Goal: Transaction & Acquisition: Purchase product/service

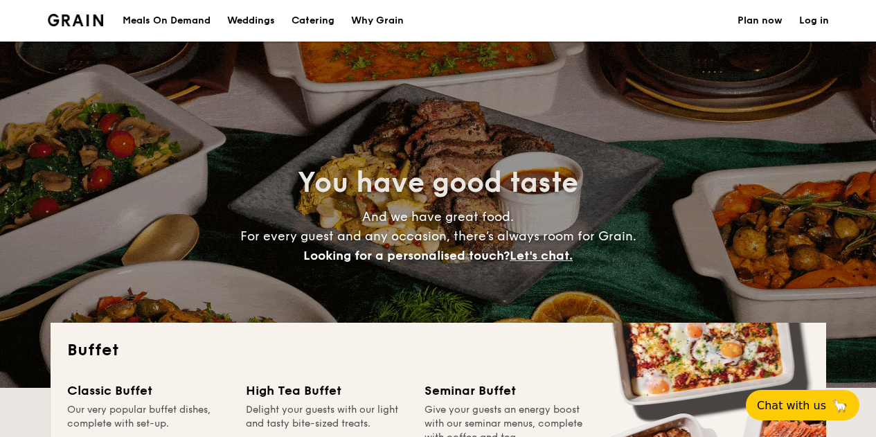
select select
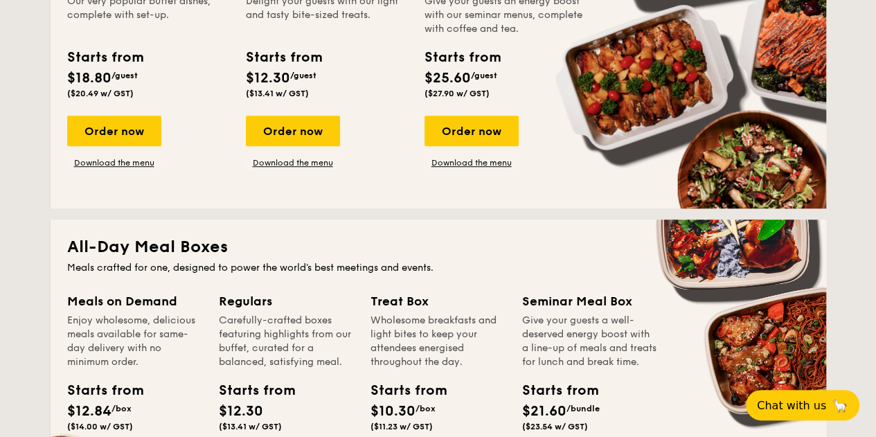
scroll to position [408, 0]
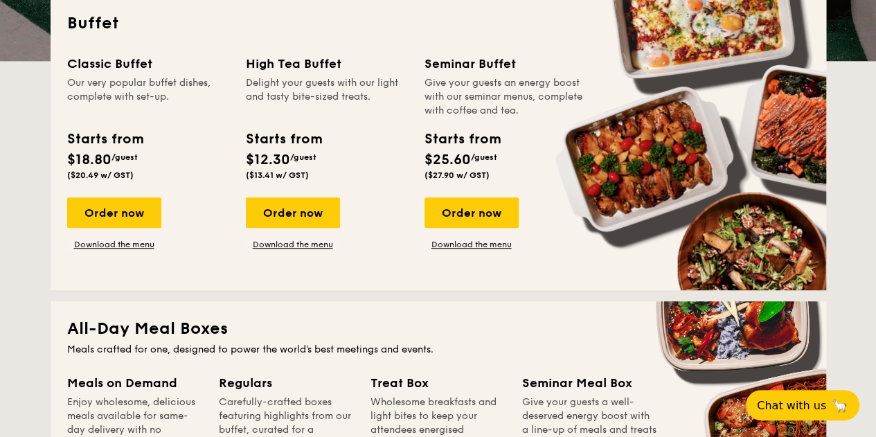
scroll to position [326, 0]
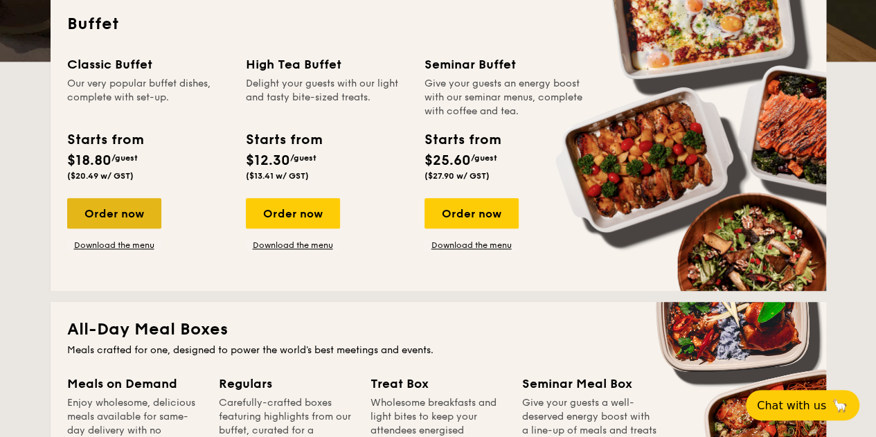
click at [126, 212] on div "Order now" at bounding box center [114, 213] width 94 height 30
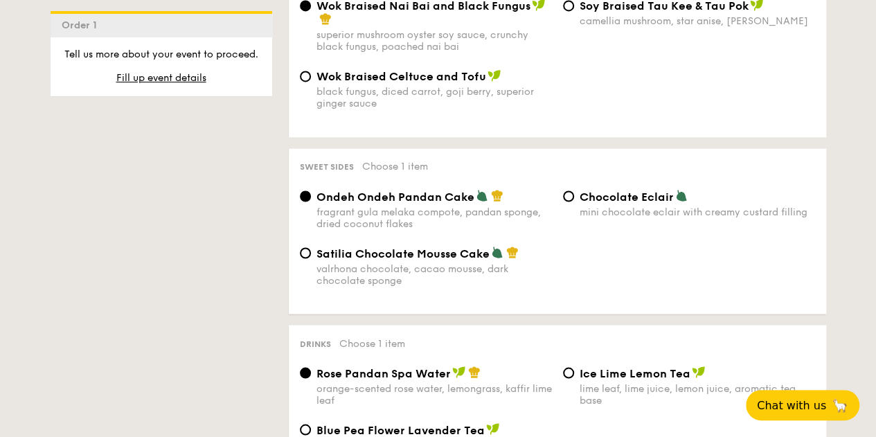
scroll to position [1118, 0]
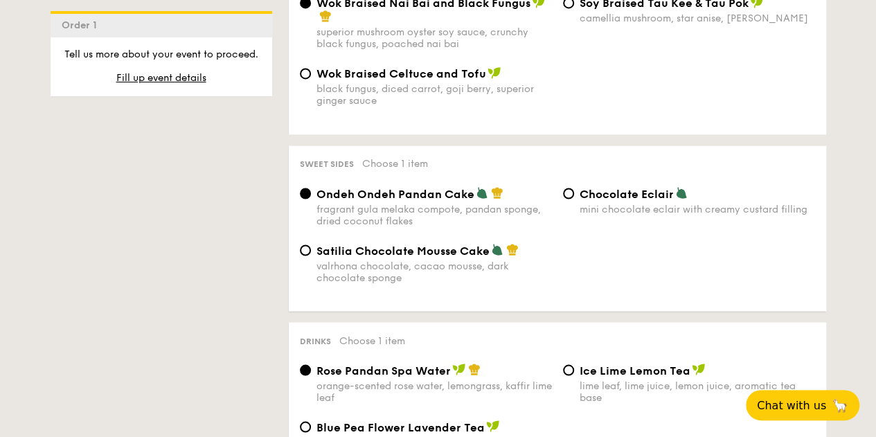
click at [628, 213] on div "mini chocolate eclair with creamy custard filling" at bounding box center [697, 209] width 235 height 12
click at [574, 199] on input "Chocolate Eclair mini chocolate eclair with creamy custard filling" at bounding box center [568, 193] width 11 height 11
radio input "true"
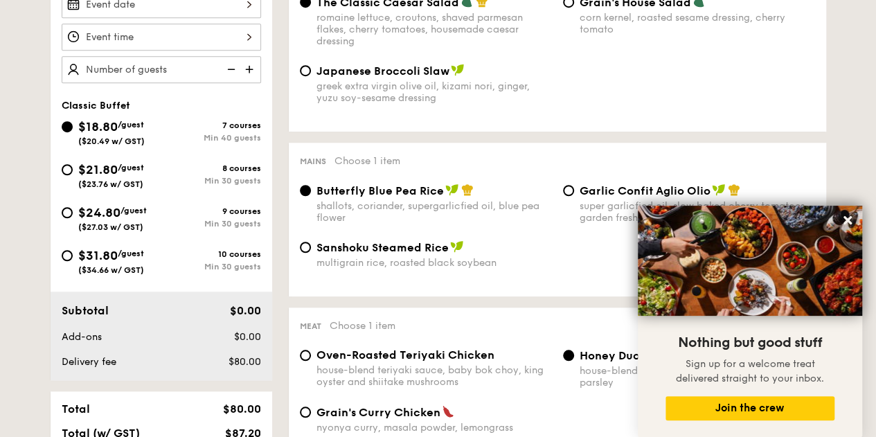
scroll to position [296, 0]
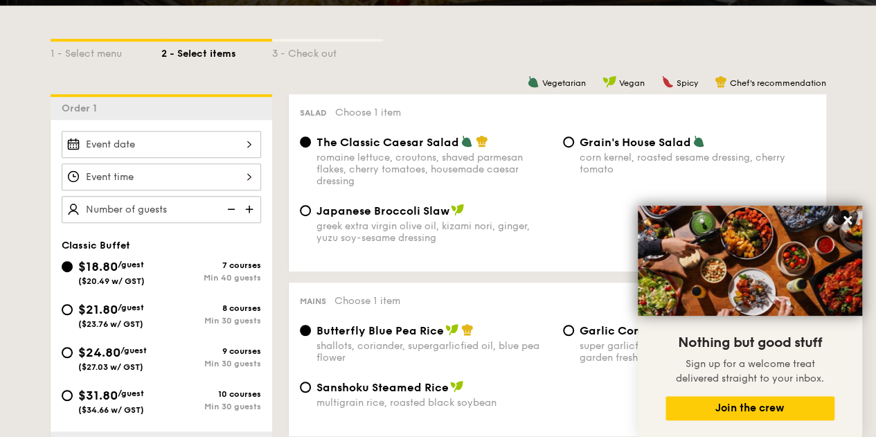
click at [80, 302] on span "$21.80" at bounding box center [97, 309] width 39 height 15
click at [73, 304] on input "$21.80 /guest ($23.76 w/ GST) 8 courses Min 30 guests" at bounding box center [67, 309] width 11 height 11
radio input "true"
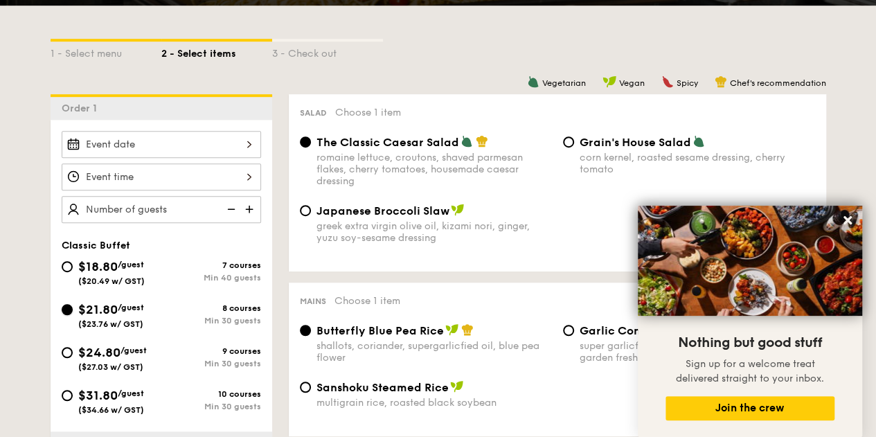
radio input "true"
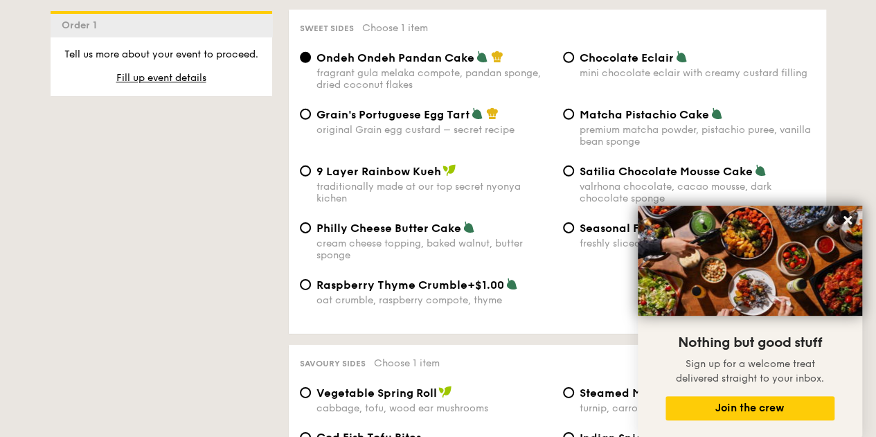
scroll to position [2089, 0]
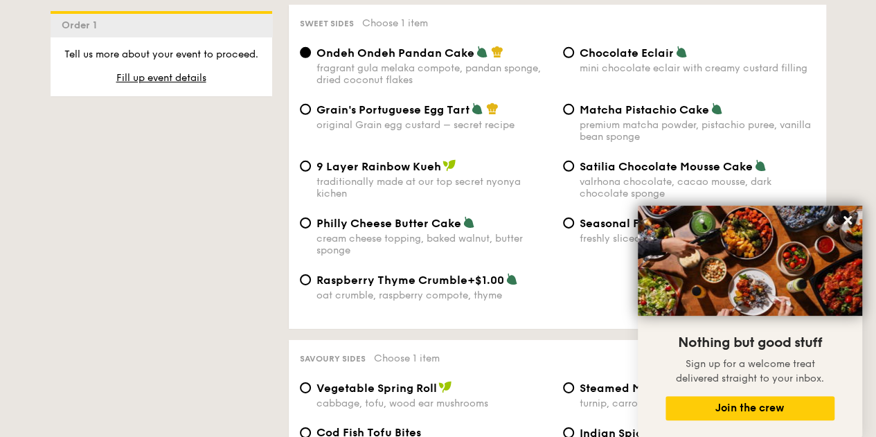
click at [578, 117] on div "Matcha Pistachio Cake premium matcha powder, pistachio puree, vanilla bean spon…" at bounding box center [688, 122] width 263 height 40
click at [568, 111] on input "Matcha Pistachio Cake premium matcha powder, pistachio puree, vanilla bean spon…" at bounding box center [568, 109] width 11 height 11
radio input "true"
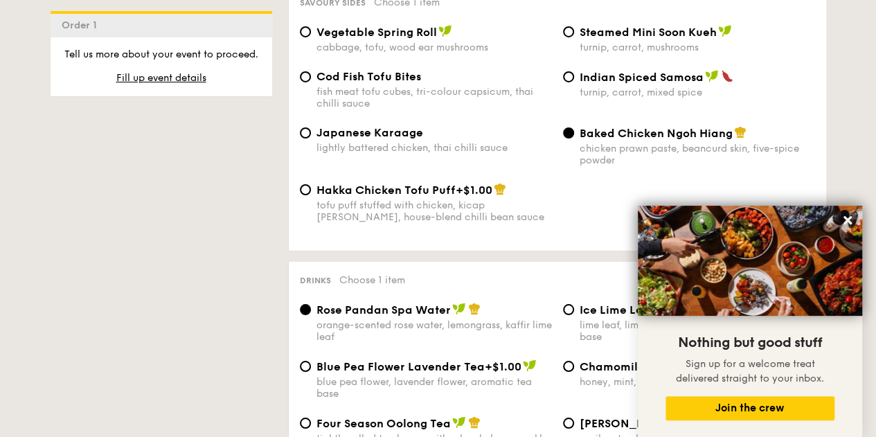
scroll to position [622, 0]
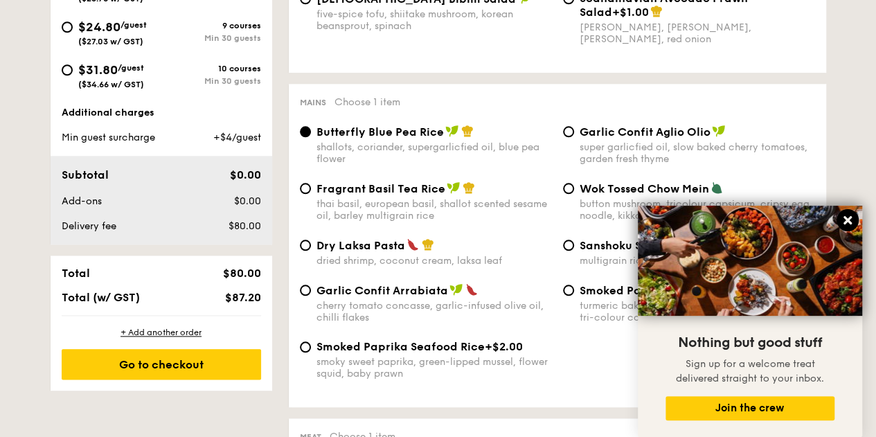
click at [843, 220] on icon at bounding box center [847, 220] width 12 height 12
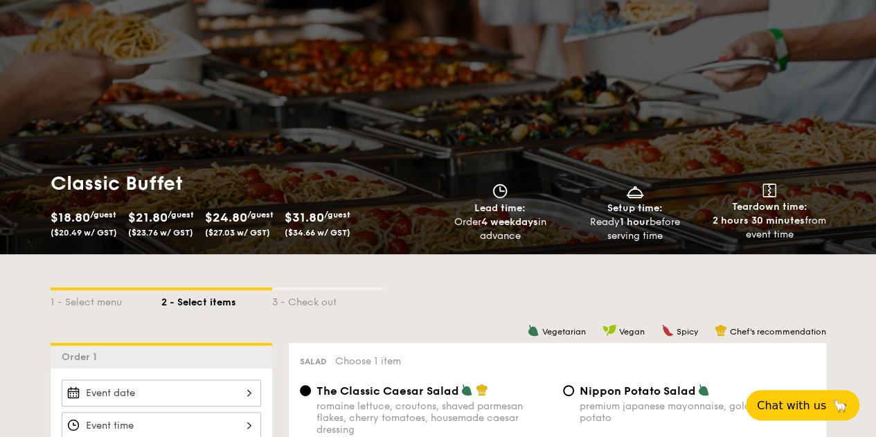
scroll to position [46, 0]
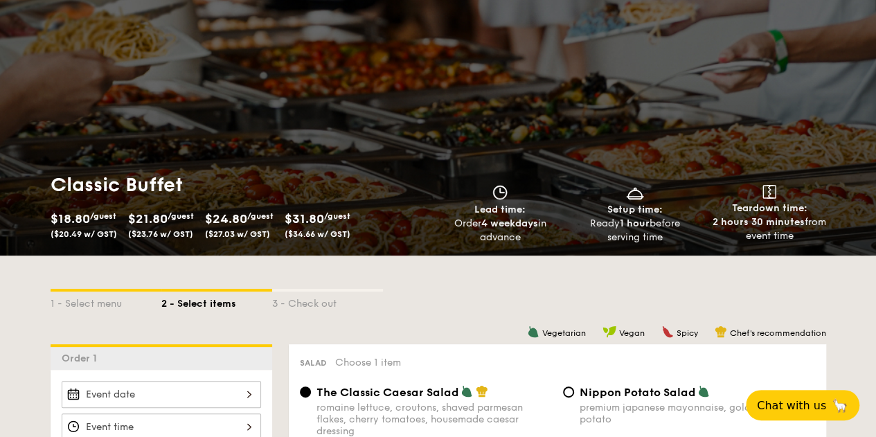
select select
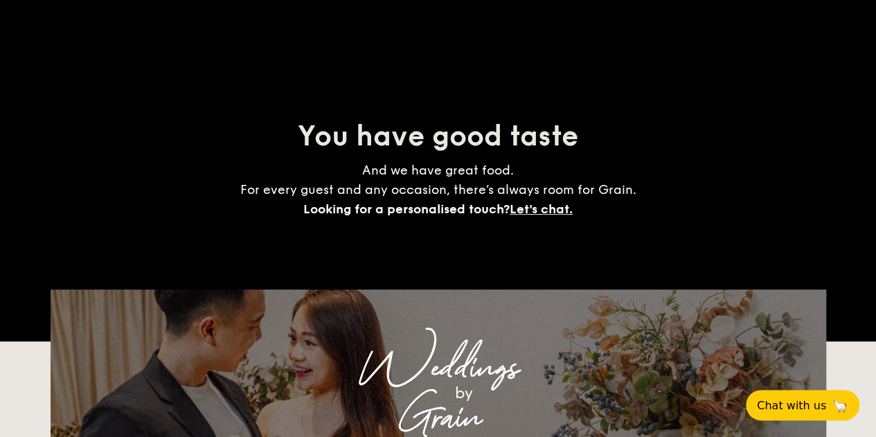
scroll to position [326, 0]
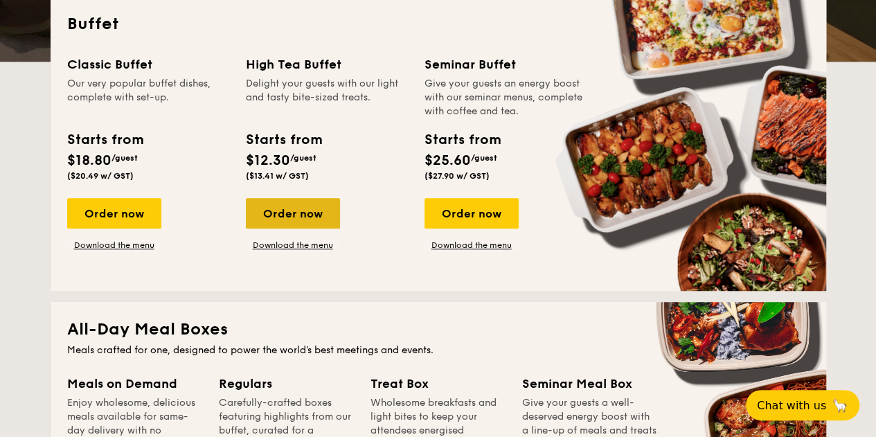
click at [322, 219] on div "Order now" at bounding box center [293, 213] width 94 height 30
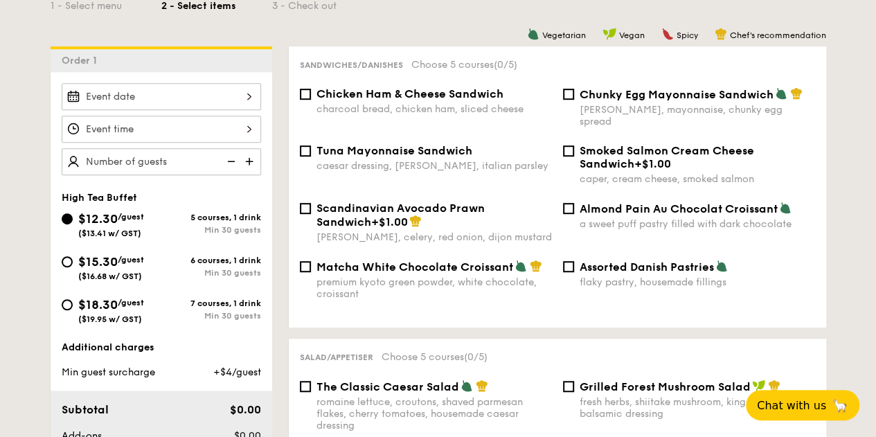
scroll to position [361, 0]
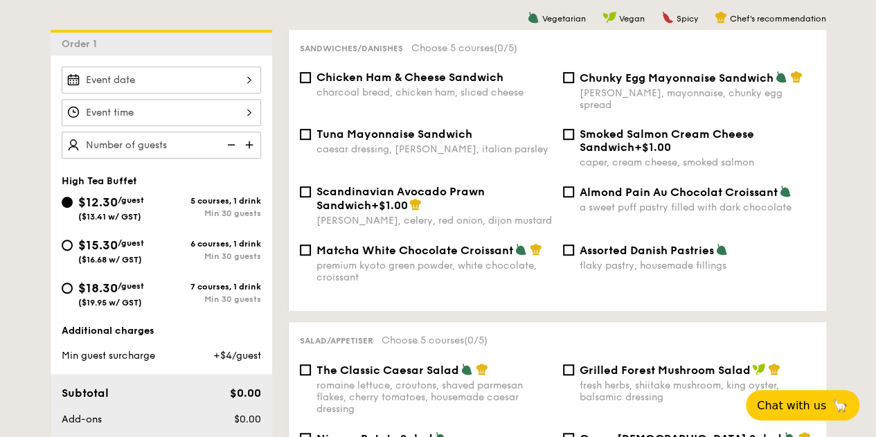
click at [76, 247] on div "$15.30 /guest ($16.68 w/ GST)" at bounding box center [112, 249] width 100 height 29
click at [73, 247] on input "$15.30 /guest ($16.68 w/ GST) 6 courses, 1 drink Min 30 guests" at bounding box center [67, 245] width 11 height 11
radio input "true"
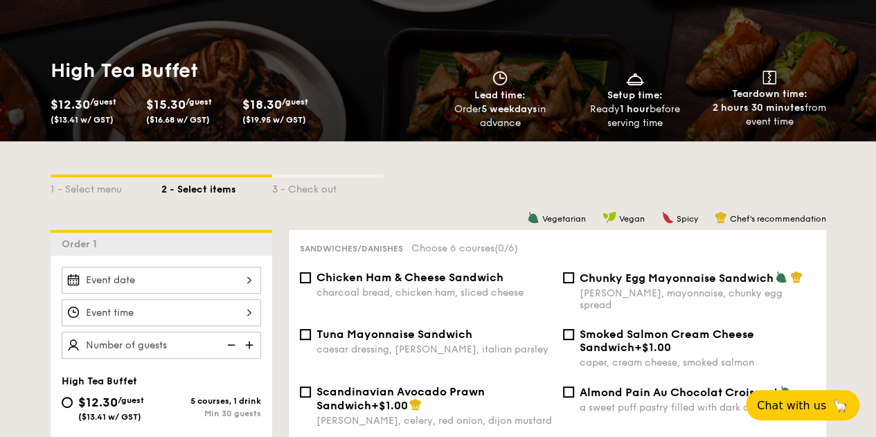
scroll to position [161, 0]
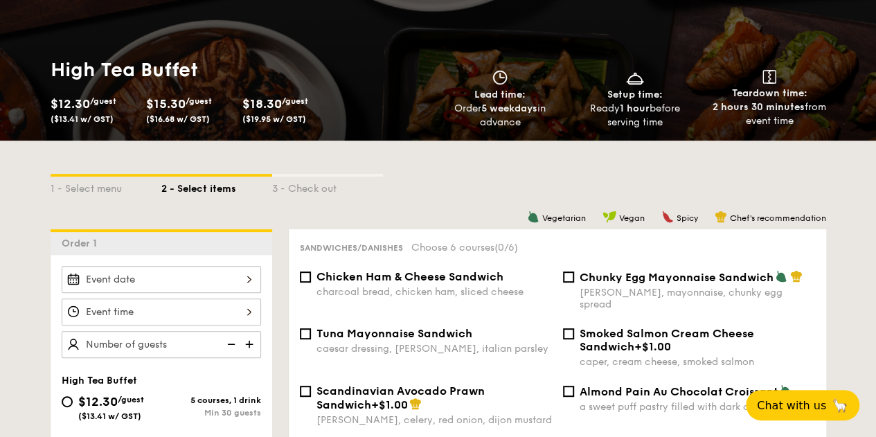
select select
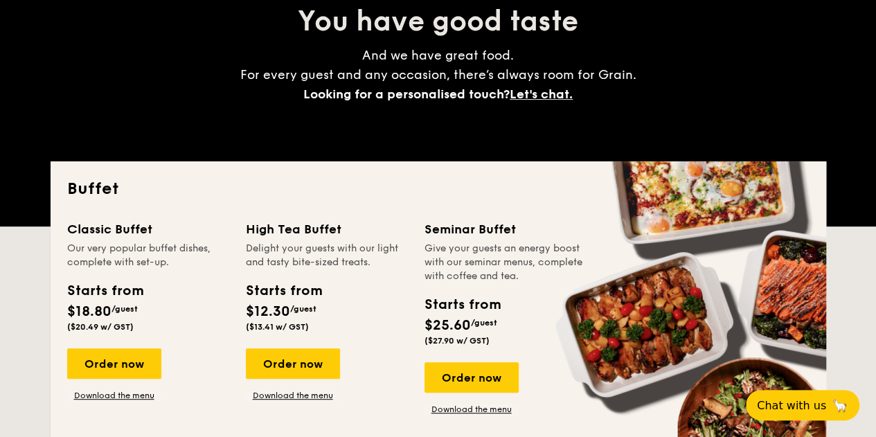
scroll to position [326, 0]
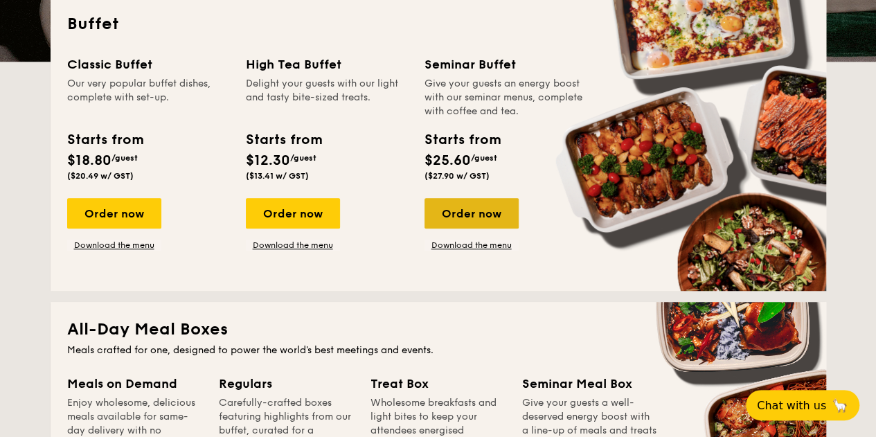
click at [479, 217] on div "Order now" at bounding box center [472, 213] width 94 height 30
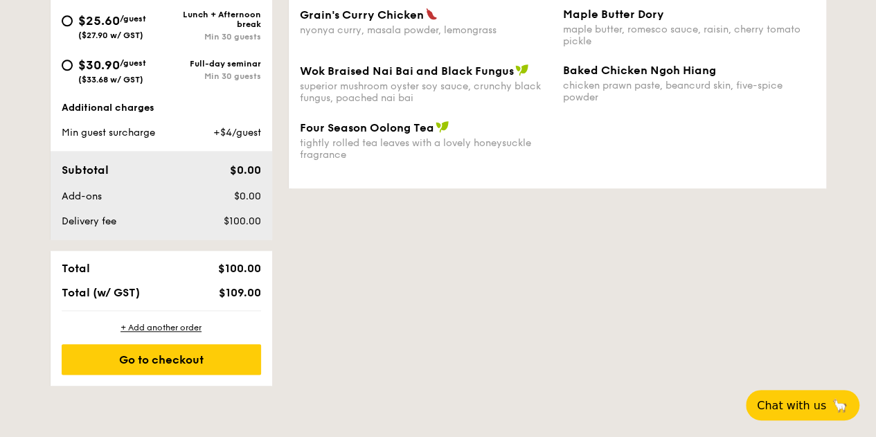
scroll to position [746, 0]
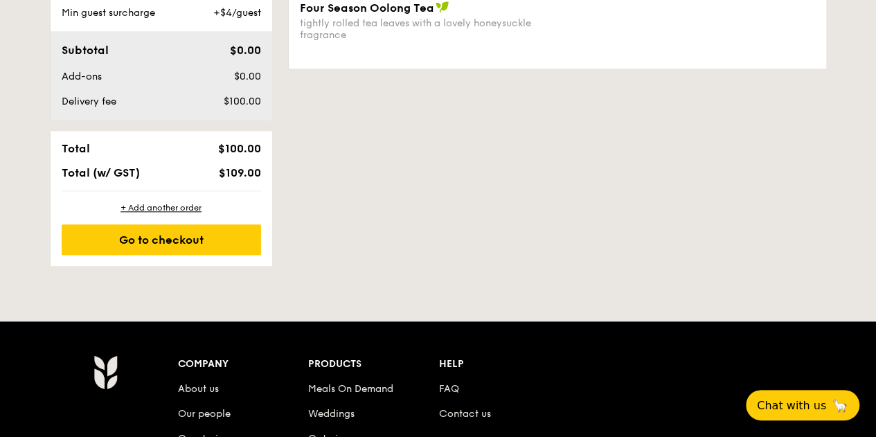
select select
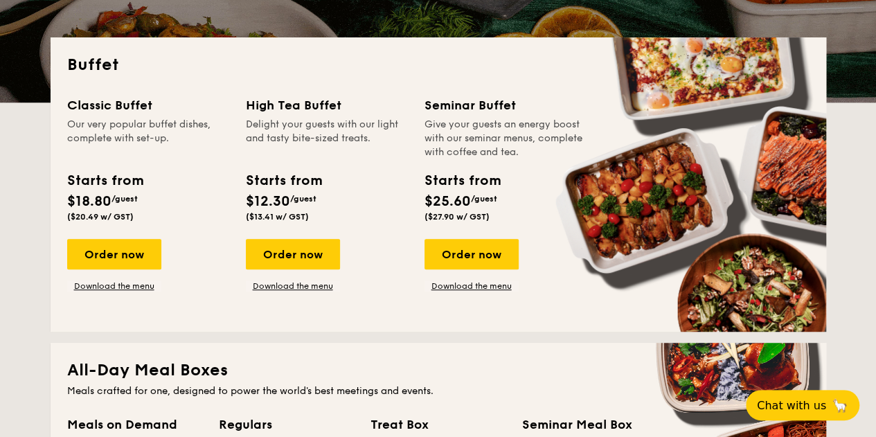
scroll to position [287, 0]
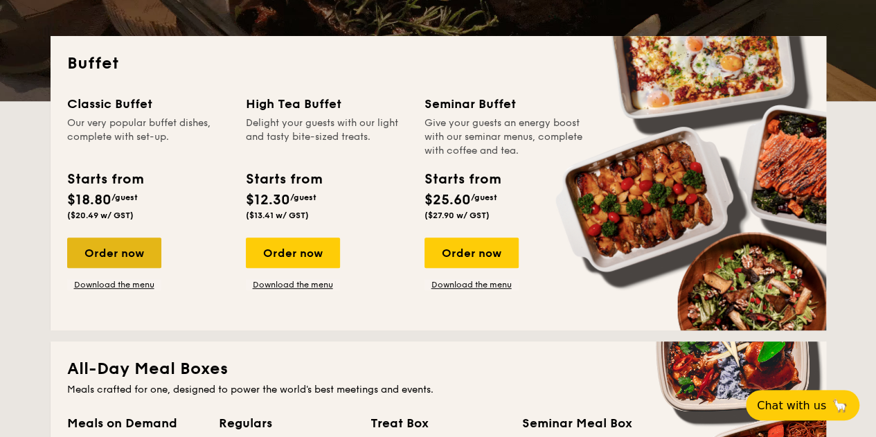
click at [143, 257] on div "Order now" at bounding box center [114, 253] width 94 height 30
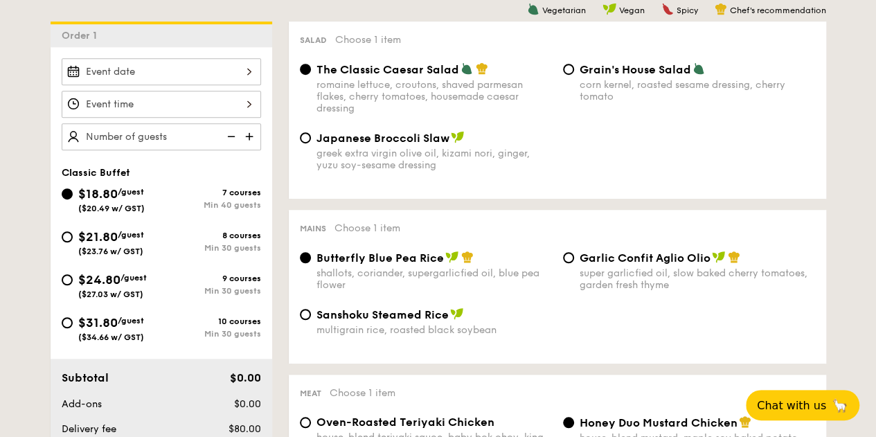
scroll to position [370, 0]
click at [66, 233] on input "$21.80 /guest ($23.76 w/ GST) 8 courses Min 30 guests" at bounding box center [67, 236] width 11 height 11
radio input "true"
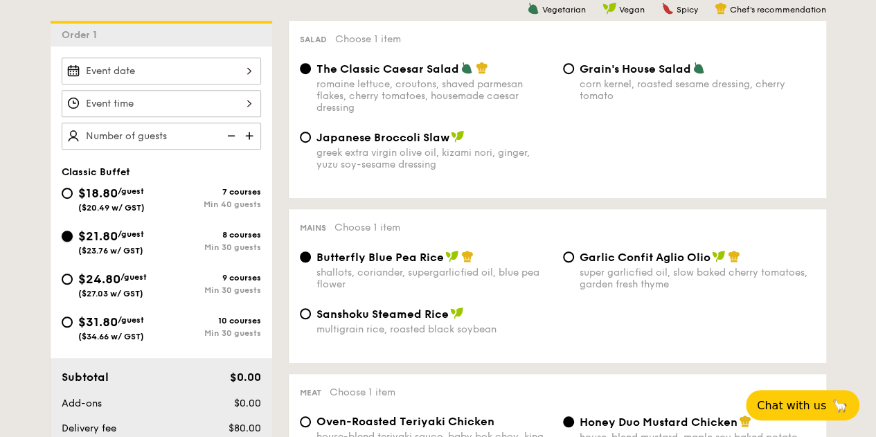
radio input "true"
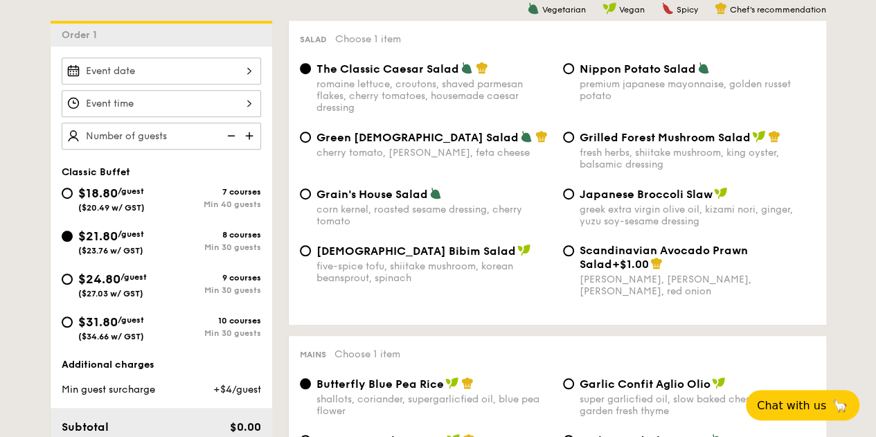
click at [373, 258] on span "[DEMOGRAPHIC_DATA] Bibim Salad" at bounding box center [415, 250] width 199 height 13
click at [311, 256] on input "Korean Bibim Salad five-spice tofu, shiitake mushroom, korean beansprout, spina…" at bounding box center [305, 250] width 11 height 11
radio input "true"
click at [496, 321] on div "Salad Choose 1 item The Classic Caesar Salad romaine lettuce, croutons, shaved …" at bounding box center [557, 173] width 537 height 304
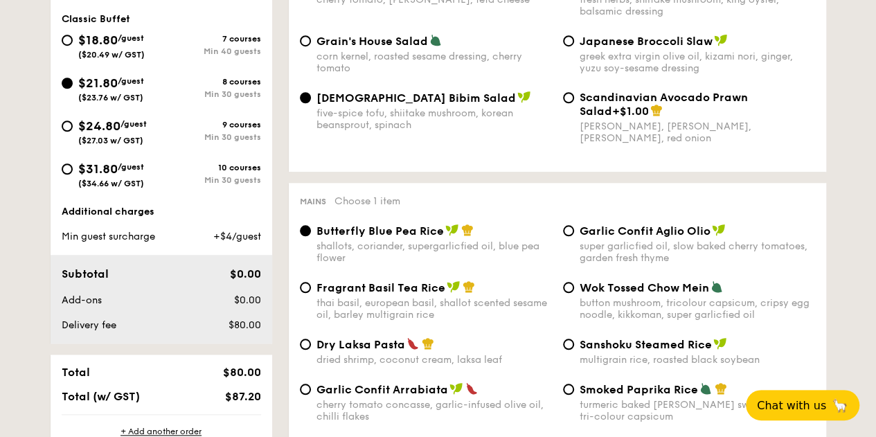
scroll to position [521, 0]
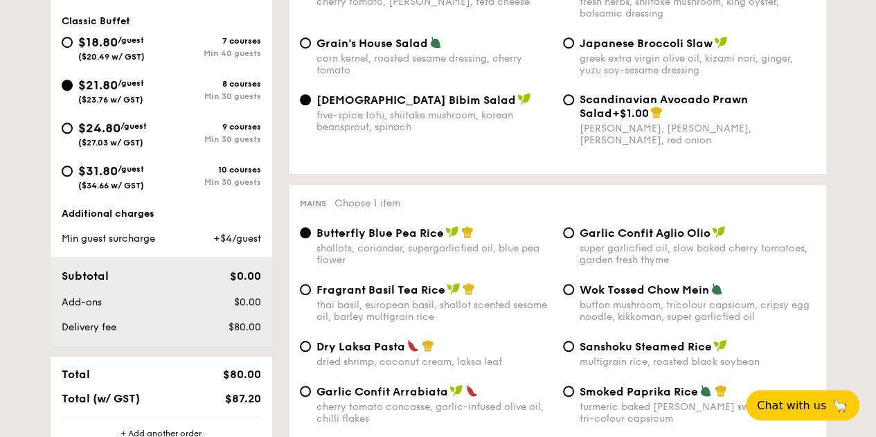
click at [107, 127] on span "$24.80" at bounding box center [99, 127] width 42 height 15
click at [73, 127] on input "$24.80 /guest ($27.03 w/ GST) 9 courses Min 30 guests" at bounding box center [67, 128] width 11 height 11
radio input "true"
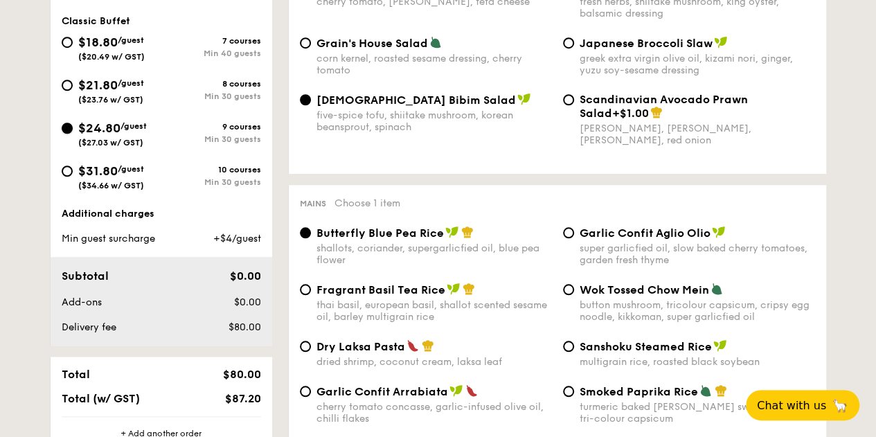
radio input "true"
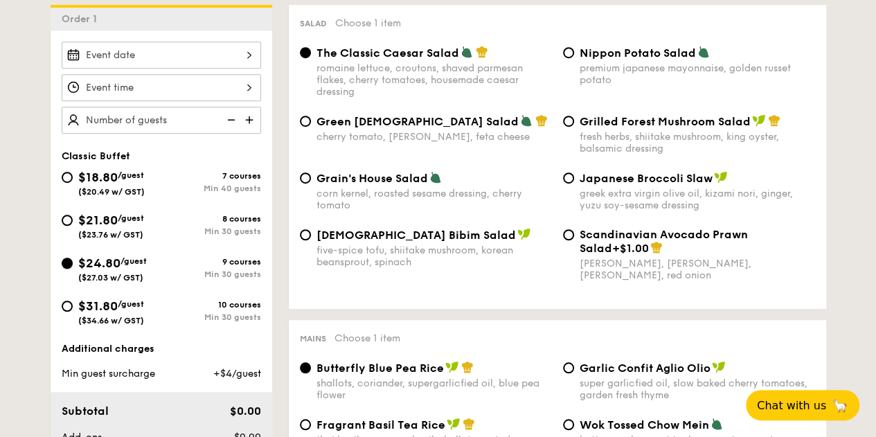
scroll to position [386, 0]
click at [386, 231] on span "[DEMOGRAPHIC_DATA] Bibim Salad" at bounding box center [415, 234] width 199 height 13
click at [311, 231] on input "Korean Bibim Salad five-spice tofu, shiitake mushroom, korean beansprout, spina…" at bounding box center [305, 234] width 11 height 11
radio input "true"
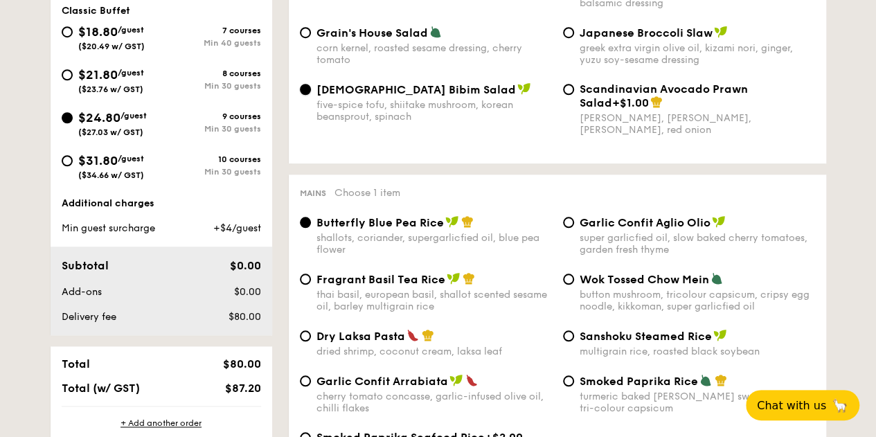
scroll to position [530, 0]
click at [99, 66] on div "$21.80 /guest ($23.76 w/ GST)" at bounding box center [111, 80] width 66 height 29
click at [73, 70] on input "$21.80 /guest ($23.76 w/ GST) 8 courses Min 30 guests" at bounding box center [67, 75] width 11 height 11
radio input "true"
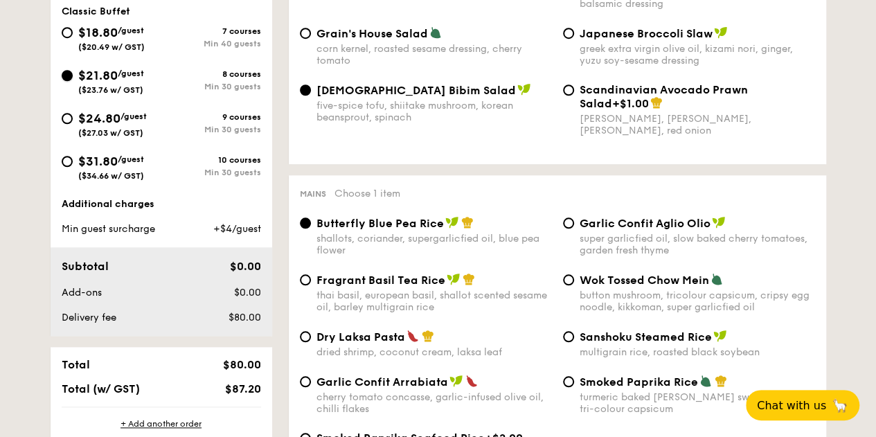
radio input "true"
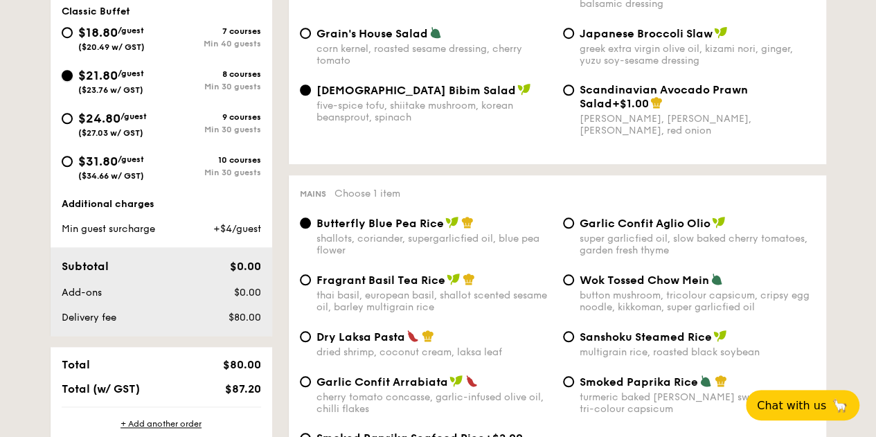
radio input "true"
click at [375, 91] on span "[DEMOGRAPHIC_DATA] Bibim Salad" at bounding box center [415, 90] width 199 height 13
click at [311, 91] on input "Korean Bibim Salad five-spice tofu, shiitake mushroom, korean beansprout, spina…" at bounding box center [305, 89] width 11 height 11
radio input "true"
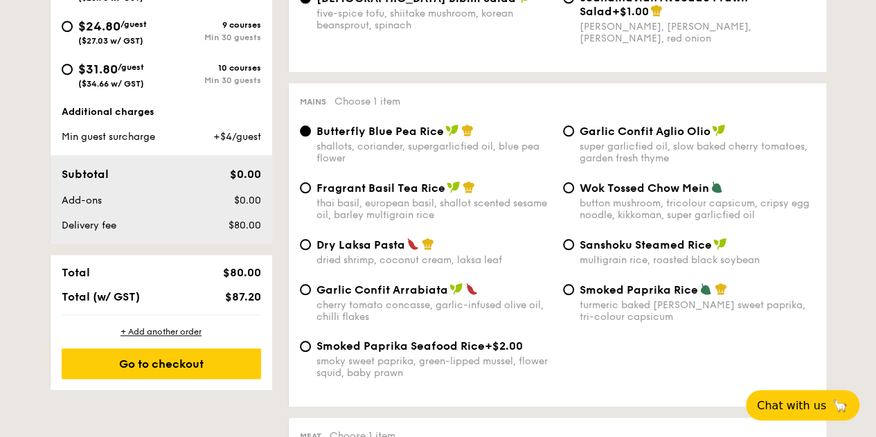
scroll to position [623, 0]
click at [361, 210] on div "thai basil, european basil, shallot scented sesame oil, barley multigrain rice" at bounding box center [433, 209] width 235 height 24
click at [311, 193] on input "Fragrant Basil Tea Rice thai basil, european basil, shallot scented sesame oil,…" at bounding box center [305, 186] width 11 height 11
radio input "true"
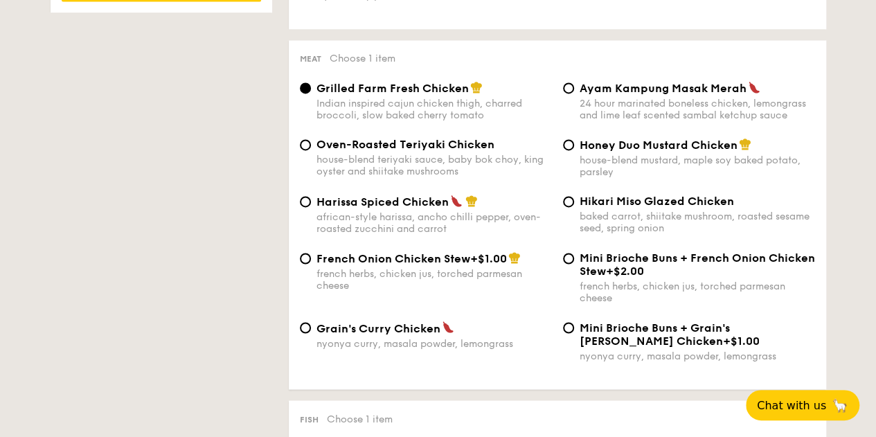
scroll to position [1003, 0]
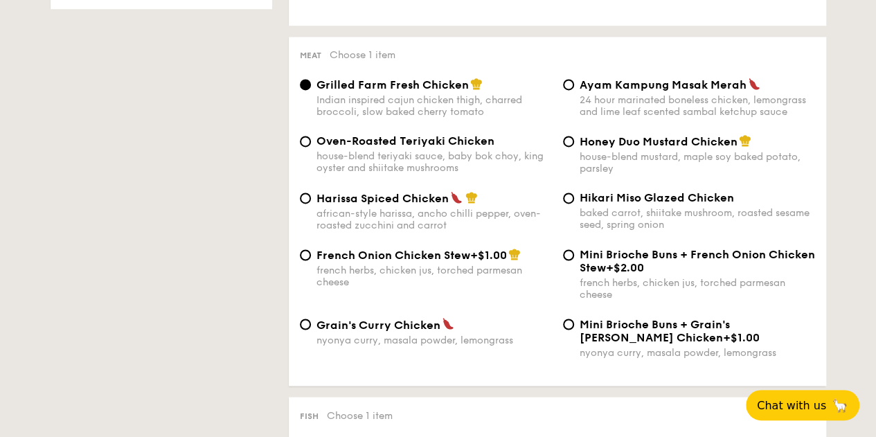
click at [752, 269] on div "Mini Brioche Buns + French Onion Chicken Stew +$2.00" at bounding box center [697, 261] width 235 height 26
click at [574, 260] on input "Mini Brioche Buns + French Onion Chicken Stew +$2.00 french herbs, chicken jus,…" at bounding box center [568, 254] width 11 height 11
radio input "true"
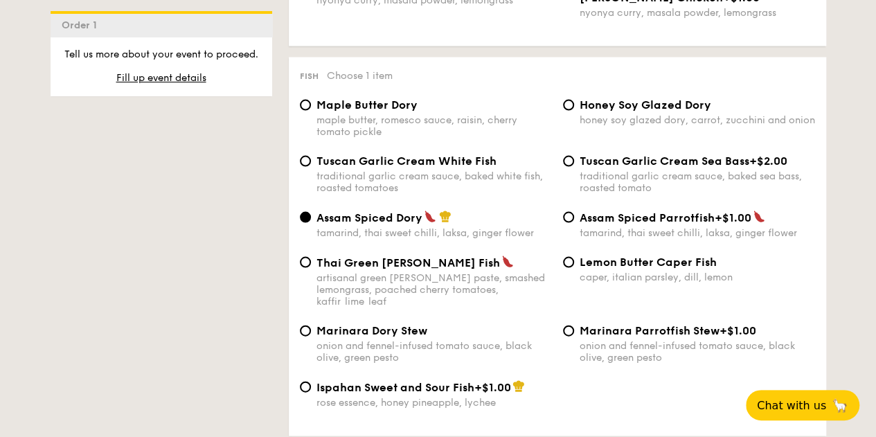
scroll to position [1364, 0]
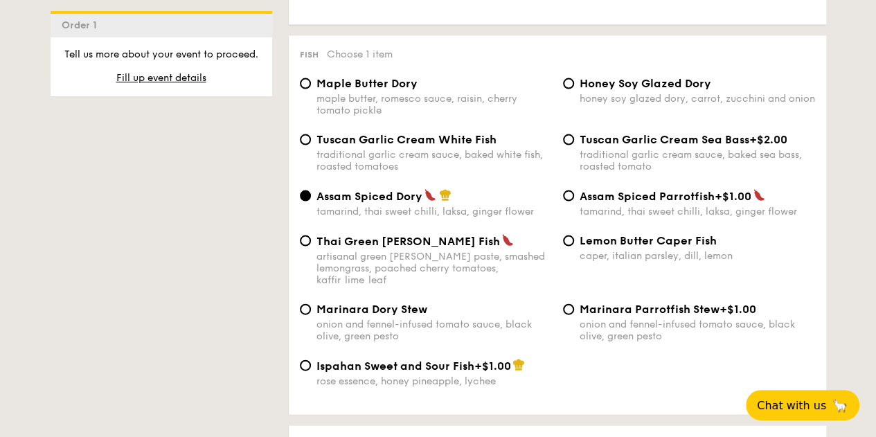
click at [374, 133] on div "Maple Butter Dory maple butter, romesco sauce, raisin, cherry tomato pickle Hon…" at bounding box center [557, 105] width 526 height 56
click at [398, 146] on span "Tuscan Garlic Cream White Fish" at bounding box center [406, 139] width 180 height 13
click at [311, 145] on input "Tuscan Garlic Cream White Fish traditional garlic cream sauce, baked white fish…" at bounding box center [305, 139] width 11 height 11
radio input "true"
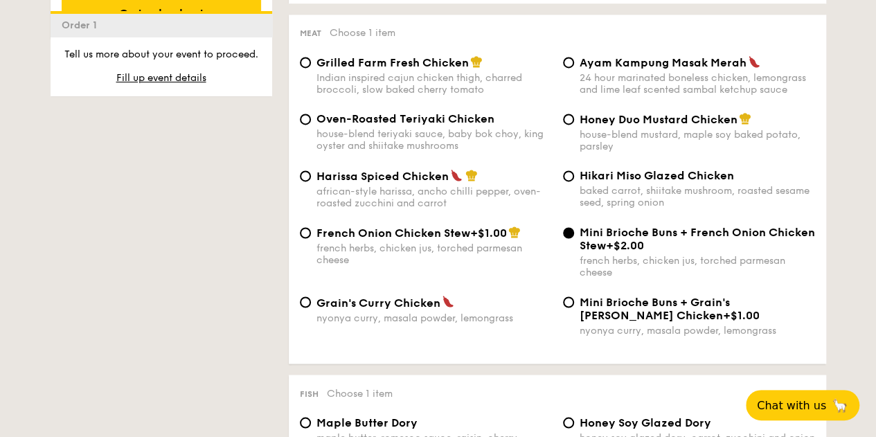
scroll to position [1025, 0]
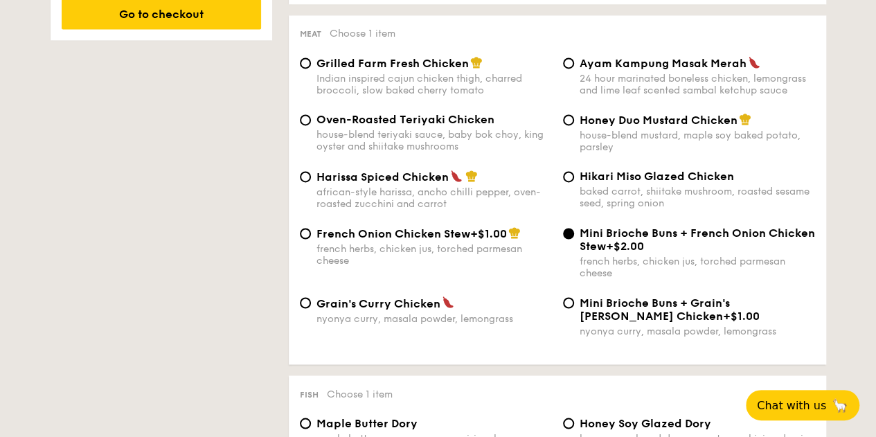
click at [409, 240] on span "French Onion Chicken Stew" at bounding box center [393, 233] width 154 height 13
click at [311, 239] on input "French Onion Chicken Stew +$1.00 french herbs, chicken jus, torched parmesan ch…" at bounding box center [305, 233] width 11 height 11
radio input "true"
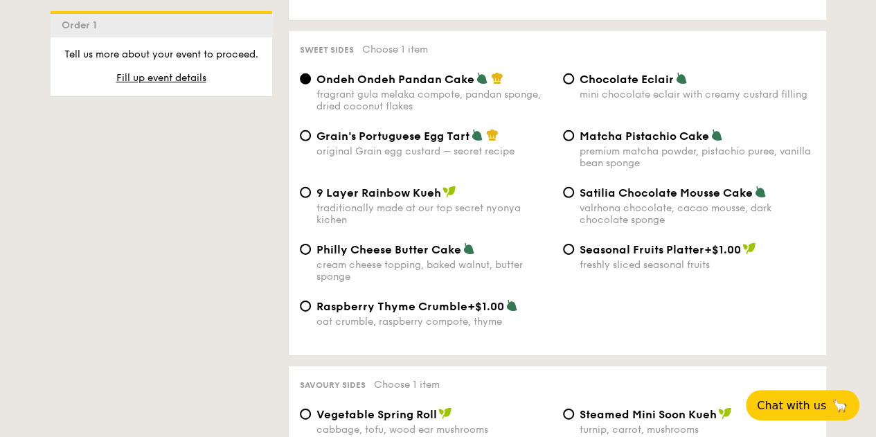
scroll to position [2064, 0]
click at [703, 152] on div "premium matcha powder, pistachio puree, vanilla bean sponge" at bounding box center [697, 157] width 235 height 24
click at [574, 141] on input "Matcha Pistachio Cake premium matcha powder, pistachio puree, vanilla bean spon…" at bounding box center [568, 135] width 11 height 11
radio input "true"
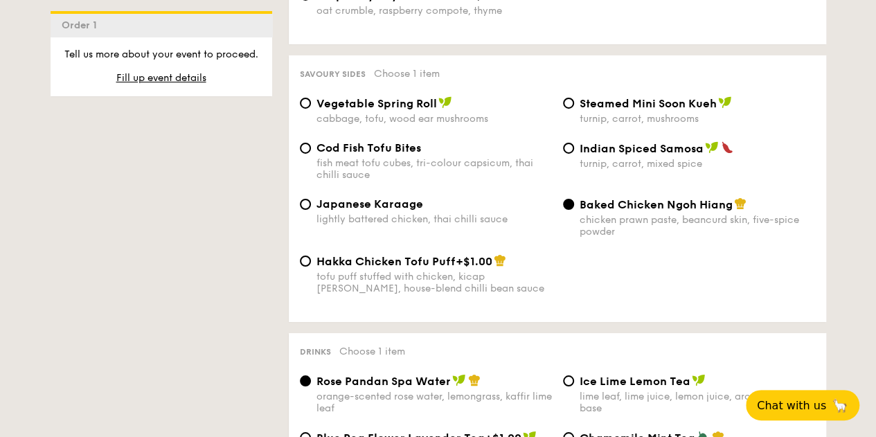
scroll to position [2384, 0]
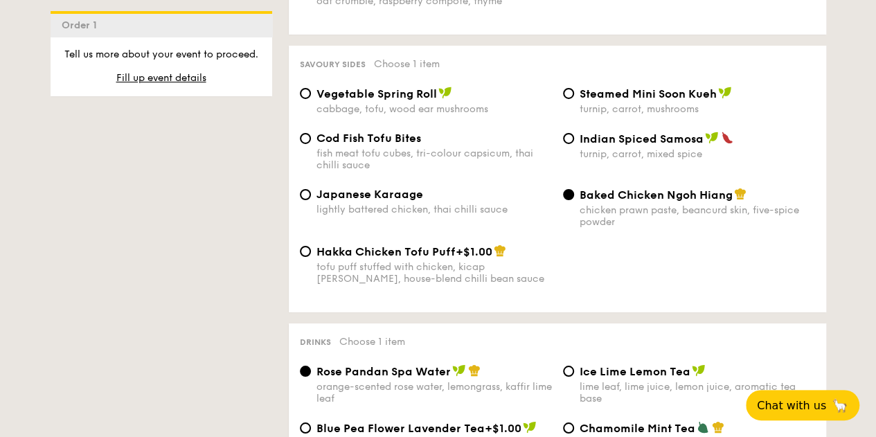
click at [463, 171] on div "fish meat tofu cubes, tri-colour capsicum, thai chilli sauce" at bounding box center [433, 160] width 235 height 24
click at [311, 144] on input "Cod Fish Tofu Bites fish meat tofu cubes, tri-colour capsicum, thai chilli sauce" at bounding box center [305, 138] width 11 height 11
radio input "true"
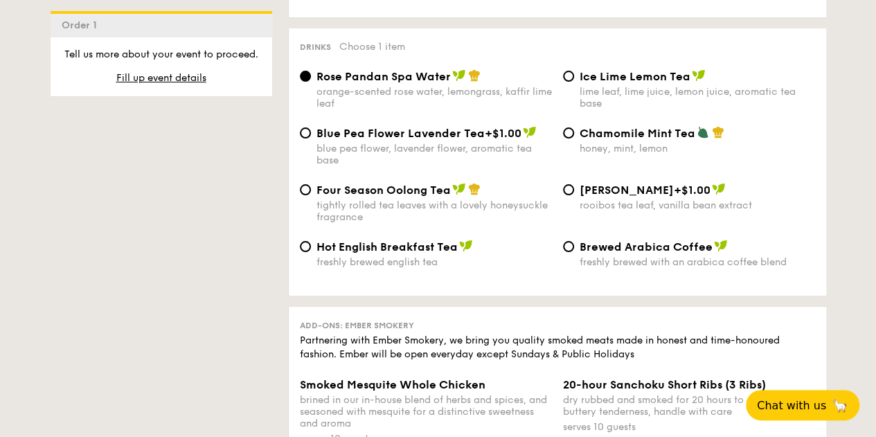
scroll to position [2679, 0]
click at [644, 139] on span "Chamomile Mint Tea" at bounding box center [638, 132] width 116 height 13
click at [574, 138] on input "Chamomile Mint Tea honey, mint, lemon" at bounding box center [568, 132] width 11 height 11
radio input "true"
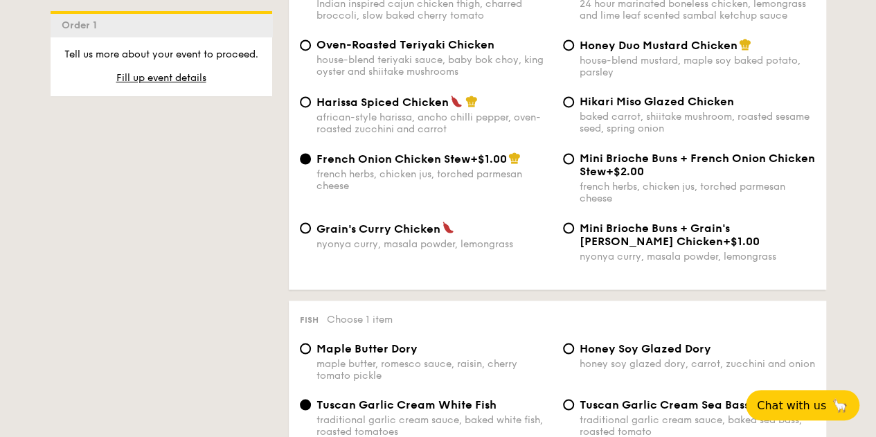
scroll to position [1147, 0]
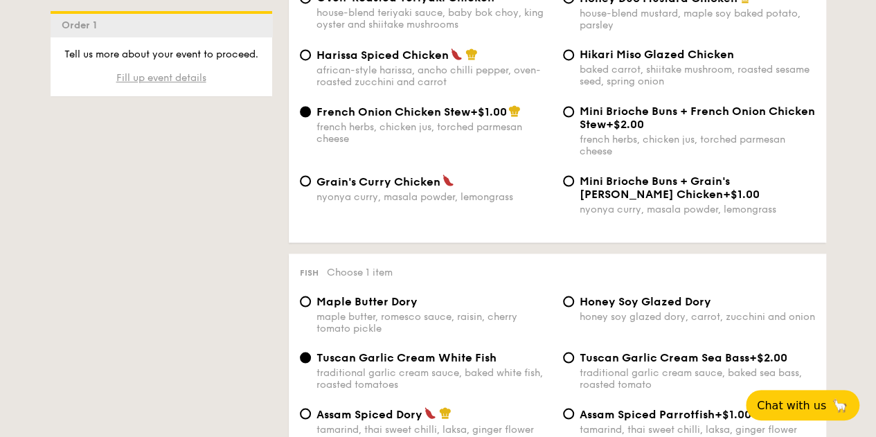
click at [139, 74] on span "Fill up event details" at bounding box center [161, 78] width 90 height 12
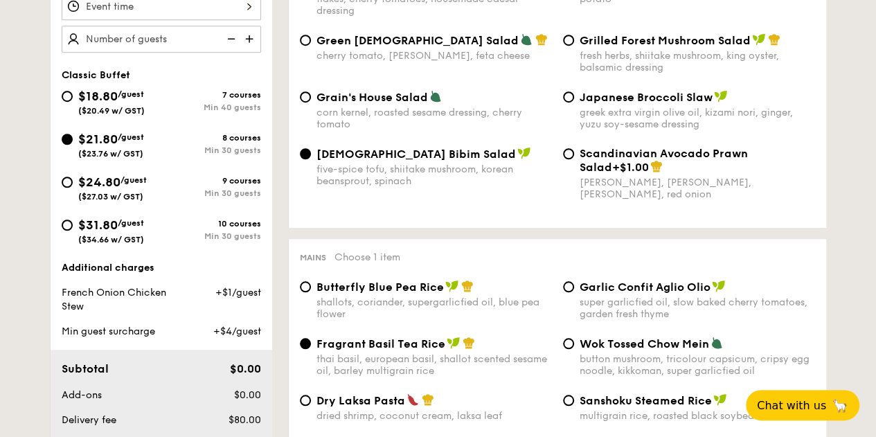
scroll to position [370, 0]
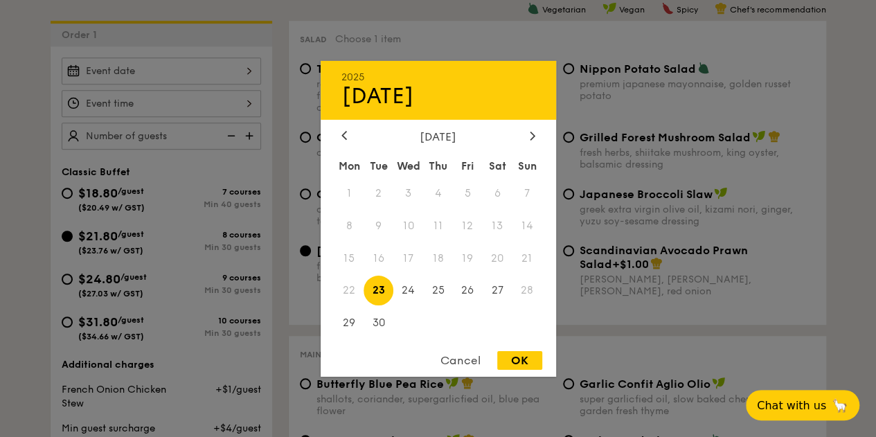
click at [139, 74] on div "2025 Sep [DATE] Tue Wed Thu Fri Sat Sun 1 2 3 4 5 6 7 8 9 10 11 12 13 14 15 16 …" at bounding box center [161, 70] width 199 height 27
click at [533, 133] on icon at bounding box center [532, 136] width 4 height 8
click at [441, 267] on span "16" at bounding box center [438, 258] width 30 height 30
click at [517, 367] on div "OK" at bounding box center [519, 360] width 45 height 19
type input "[DATE]"
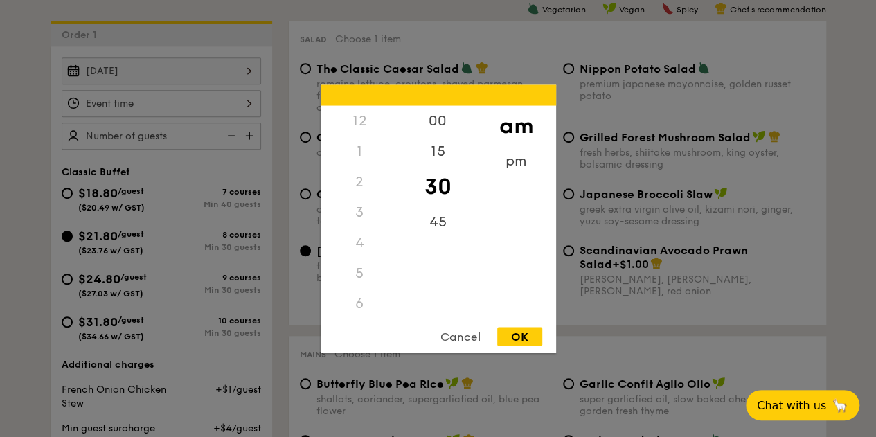
click at [247, 107] on div "12 1 2 3 4 5 6 7 8 9 10 11 00 15 30 45 am pm Cancel OK" at bounding box center [161, 103] width 199 height 27
click at [362, 217] on div "6" at bounding box center [360, 208] width 78 height 30
click at [352, 212] on div "6" at bounding box center [360, 208] width 78 height 30
click at [353, 210] on div "6" at bounding box center [360, 208] width 78 height 30
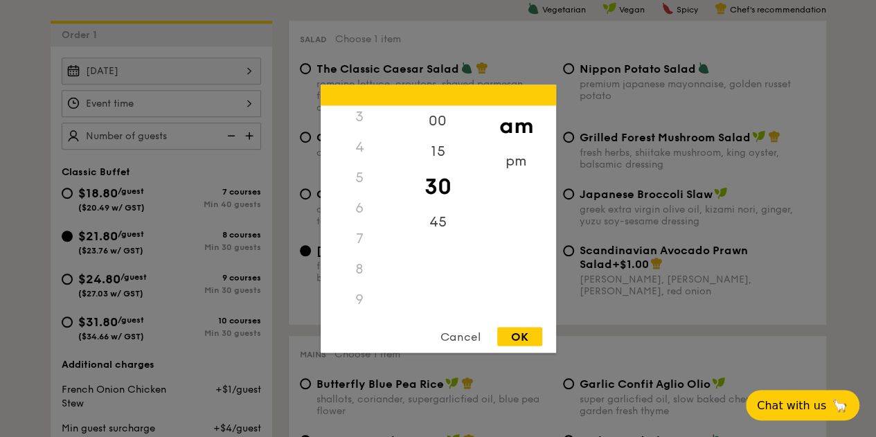
click at [360, 209] on div "6" at bounding box center [360, 208] width 78 height 30
click at [522, 156] on div "pm" at bounding box center [516, 165] width 78 height 40
click at [360, 208] on div "6" at bounding box center [360, 213] width 78 height 40
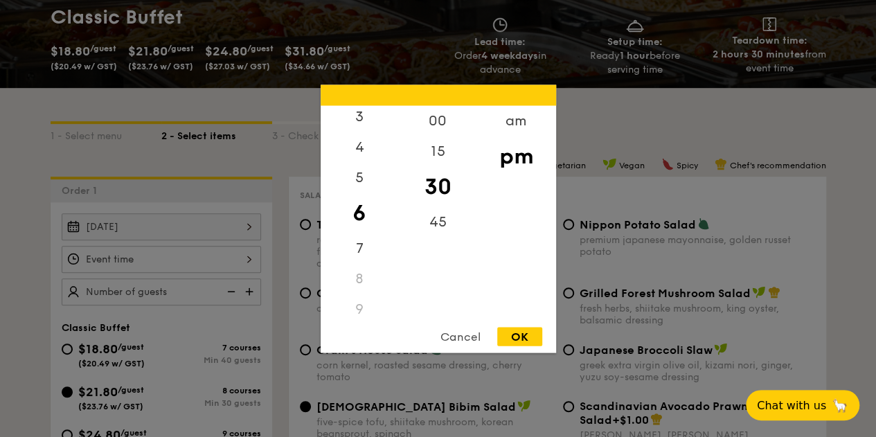
scroll to position [195, 0]
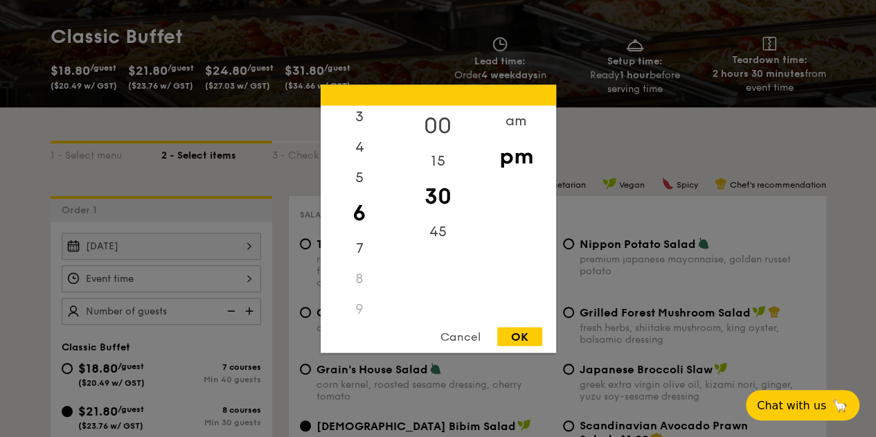
click at [436, 130] on div "00" at bounding box center [438, 125] width 78 height 40
click at [525, 333] on div "OK" at bounding box center [519, 336] width 45 height 19
type input "6:00PM"
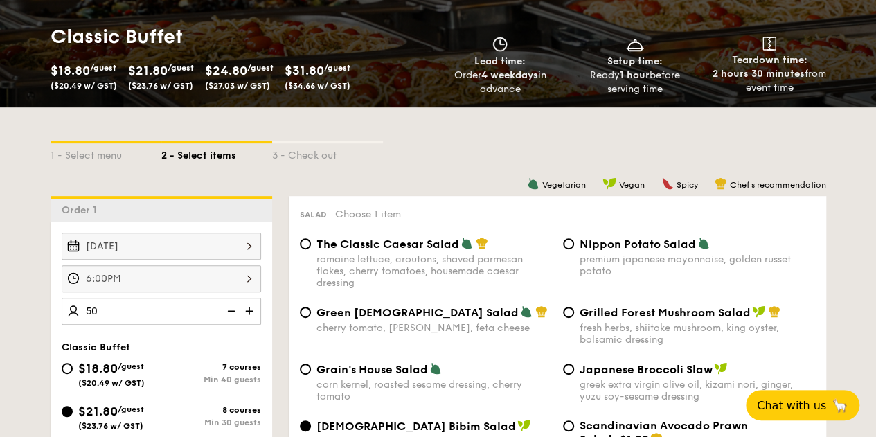
type input "5"
type input "60 guests"
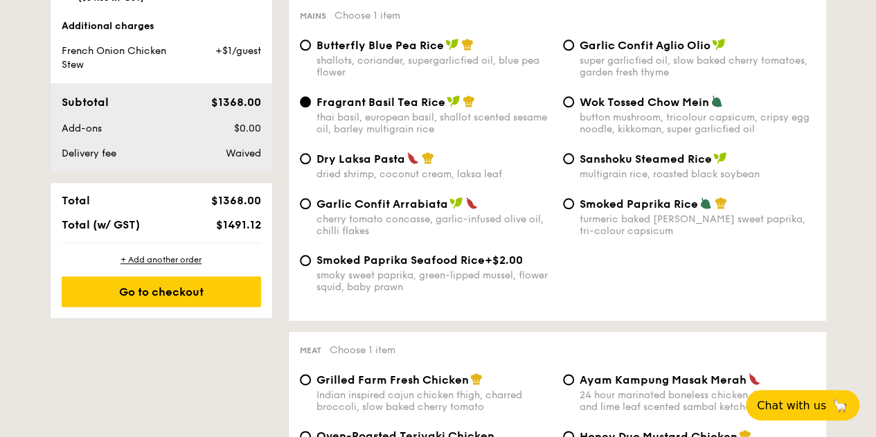
scroll to position [714, 0]
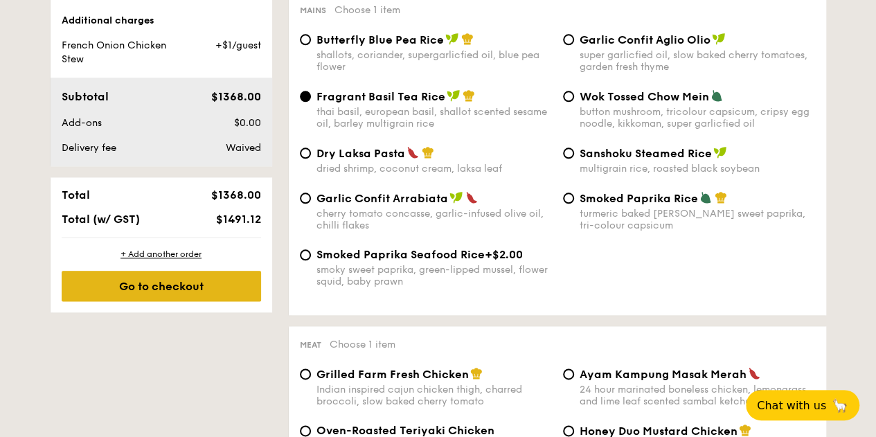
click at [204, 287] on div "Go to checkout" at bounding box center [161, 286] width 199 height 30
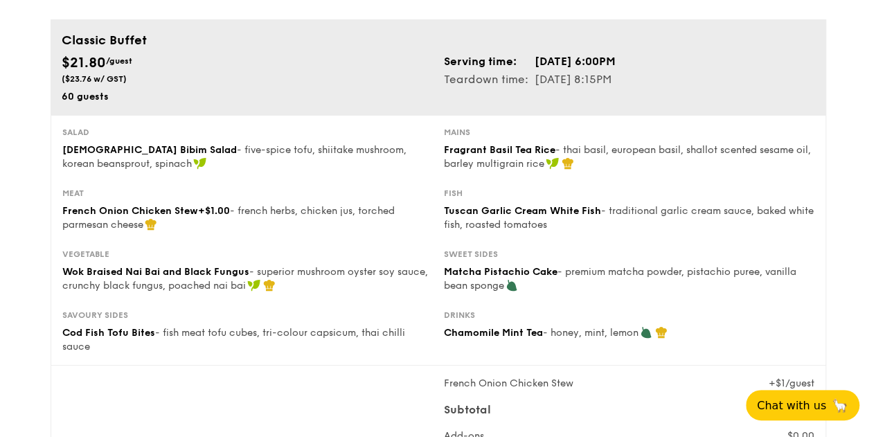
scroll to position [91, 0]
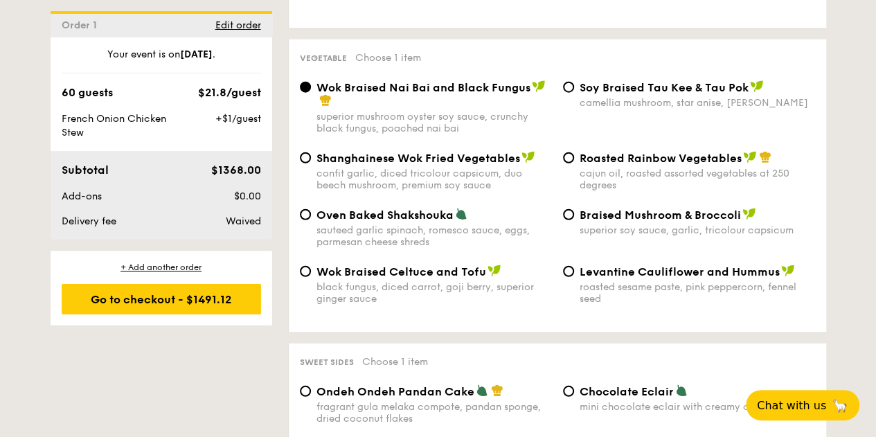
scroll to position [1748, 0]
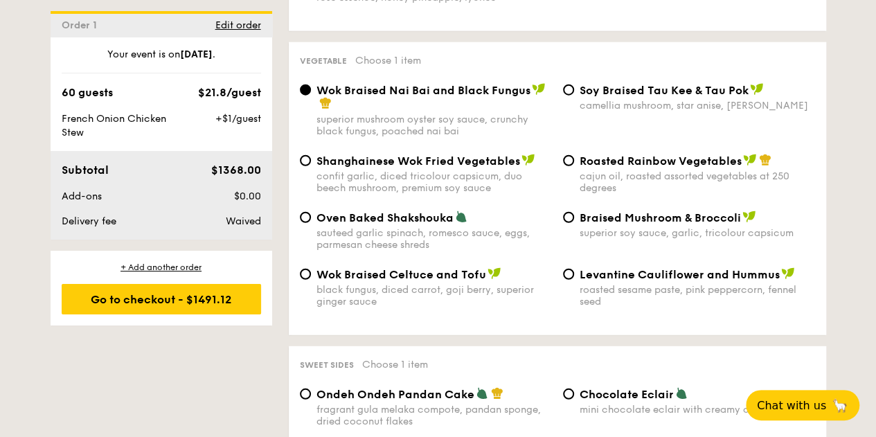
click at [357, 228] on div "sauteed garlic spinach, romesco sauce, eggs, parmesan cheese shreds" at bounding box center [433, 239] width 235 height 24
click at [311, 223] on input "Oven Baked Shakshouka sauteed garlic spinach, romesco sauce, eggs, parmesan che…" at bounding box center [305, 217] width 11 height 11
radio input "true"
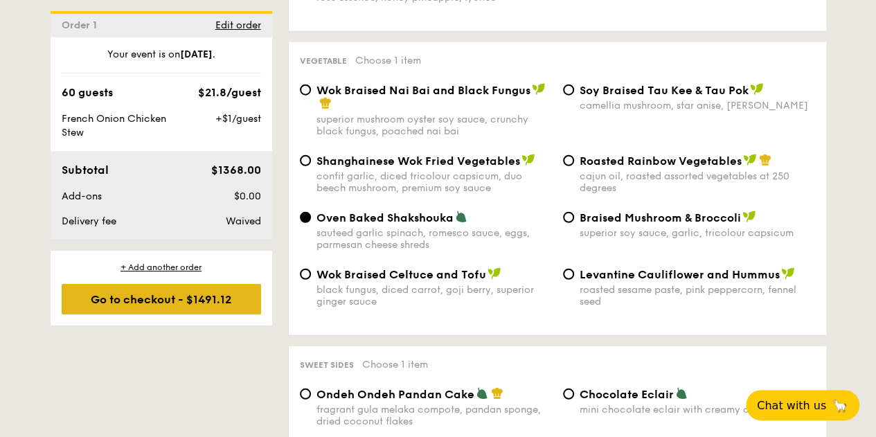
click at [204, 292] on div "Go to checkout - $1491.12" at bounding box center [161, 299] width 199 height 30
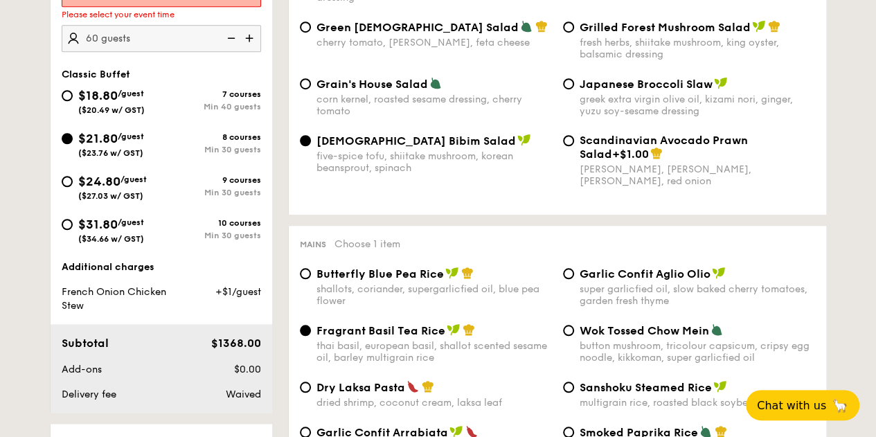
scroll to position [370, 0]
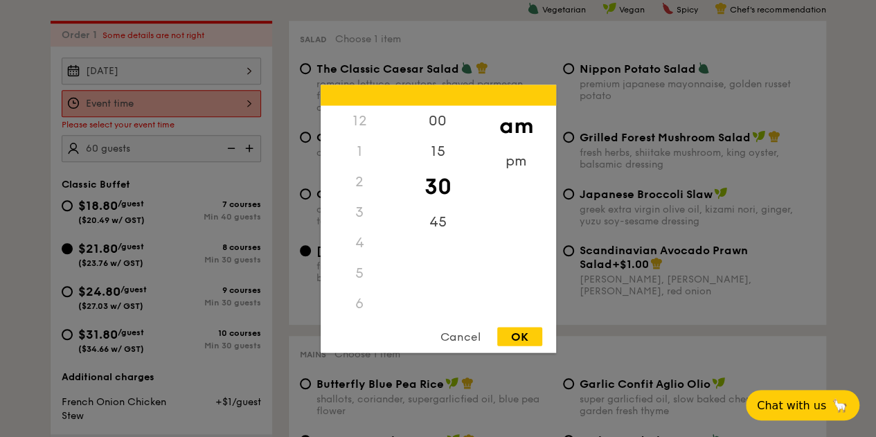
click at [184, 110] on div "12 1 2 3 4 5 6 7 8 9 10 11 00 15 30 45 am pm Cancel OK" at bounding box center [161, 103] width 199 height 27
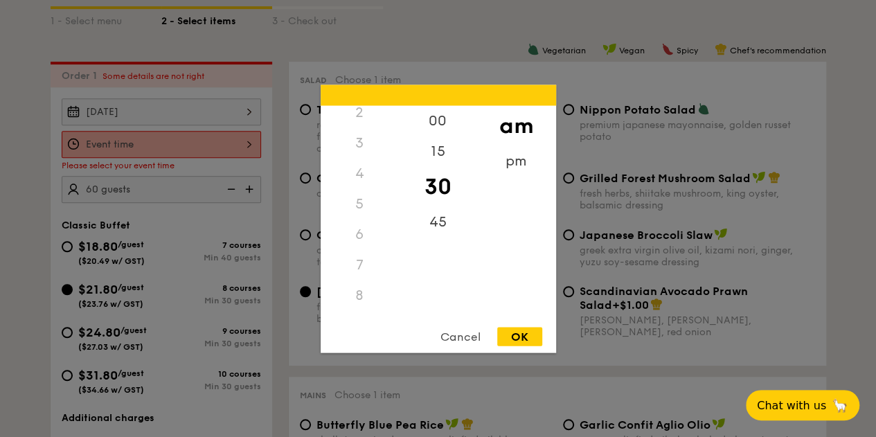
scroll to position [328, 0]
click at [443, 134] on div "00" at bounding box center [438, 125] width 78 height 40
click at [510, 159] on div "pm" at bounding box center [516, 165] width 78 height 40
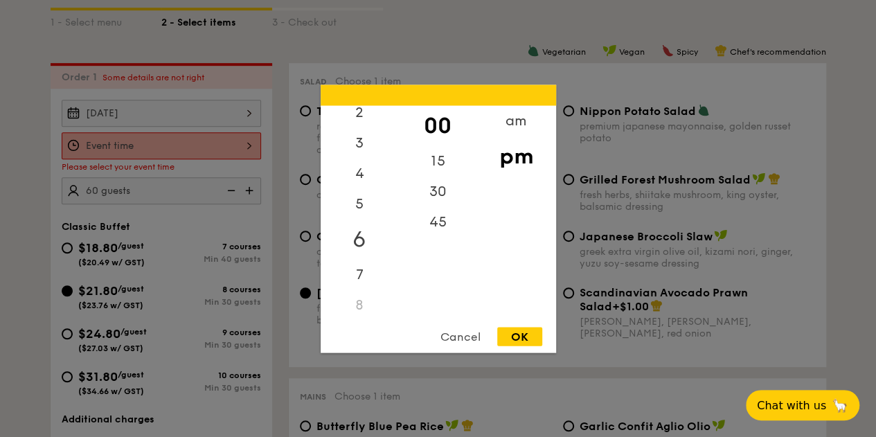
click at [368, 231] on div "6" at bounding box center [360, 239] width 78 height 40
click at [524, 342] on div "OK" at bounding box center [519, 336] width 45 height 19
type input "6:00PM"
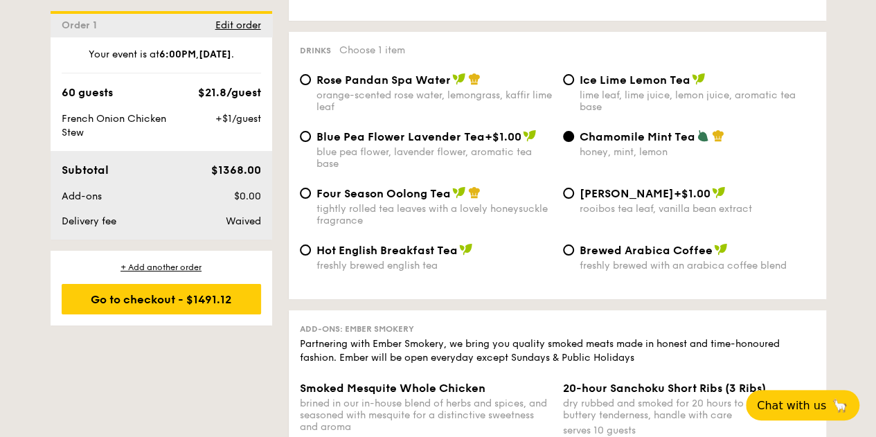
scroll to position [2687, 0]
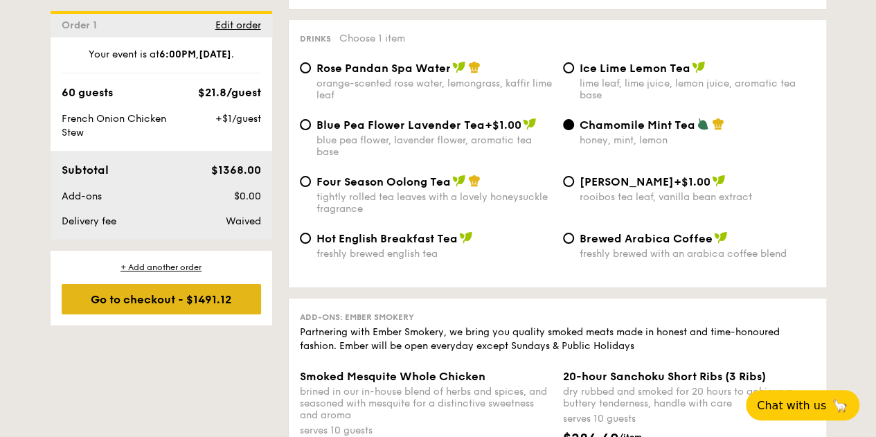
click at [209, 298] on div "Go to checkout - $1491.12" at bounding box center [161, 299] width 199 height 30
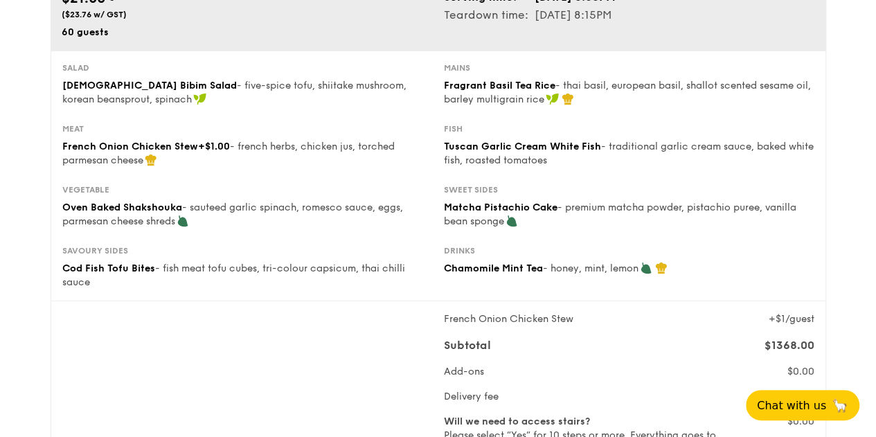
scroll to position [155, 0]
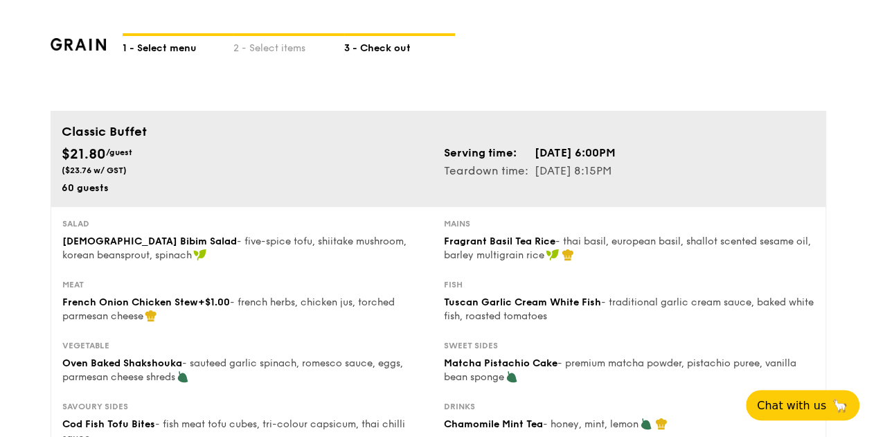
click at [177, 46] on div "1 - Select menu" at bounding box center [178, 45] width 111 height 19
select select
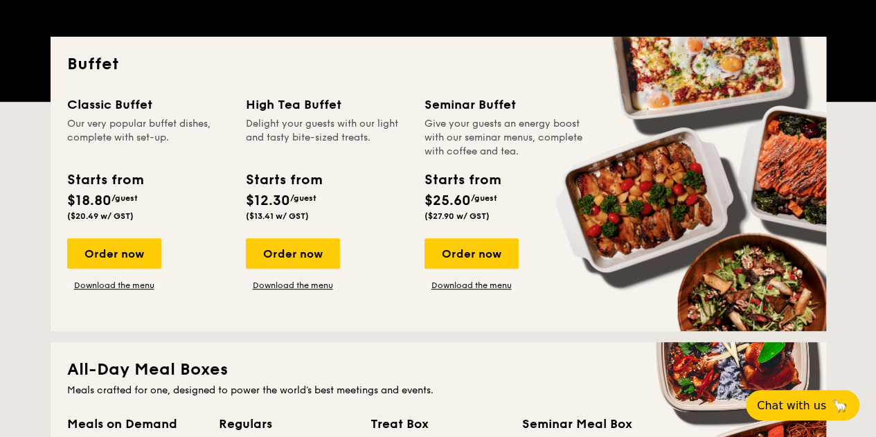
scroll to position [287, 0]
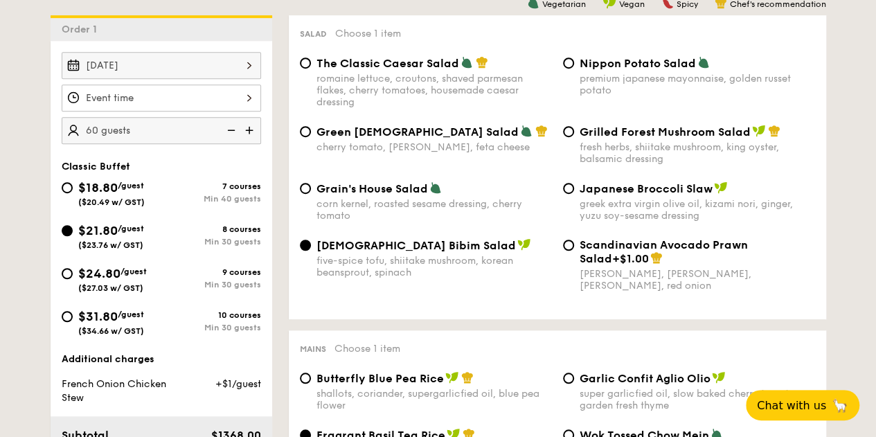
scroll to position [355, 0]
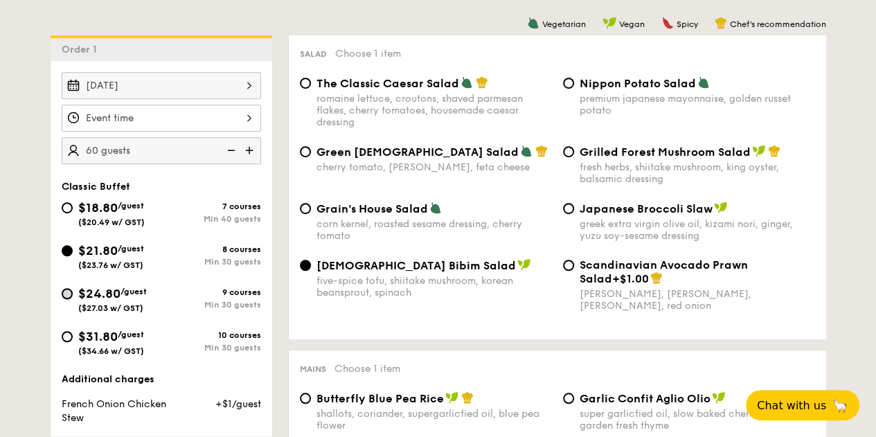
click at [70, 294] on input "$24.80 /guest ($27.03 w/ GST) 9 courses Min 30 guests" at bounding box center [67, 293] width 11 height 11
radio input "true"
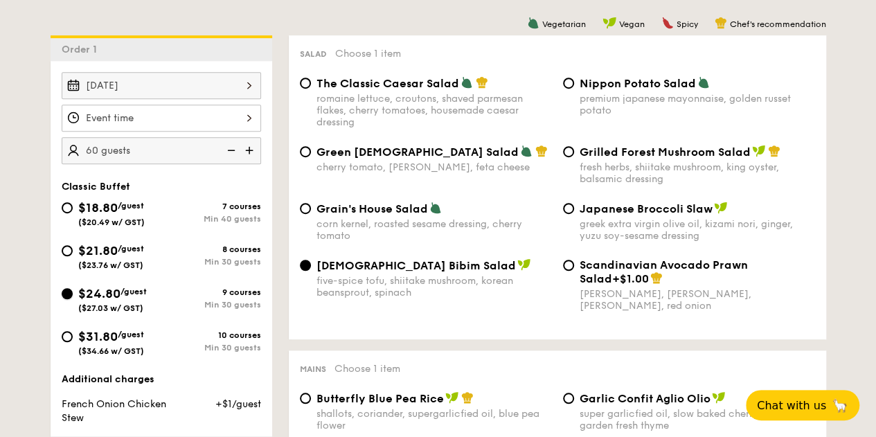
radio input "false"
radio input "true"
radio input "false"
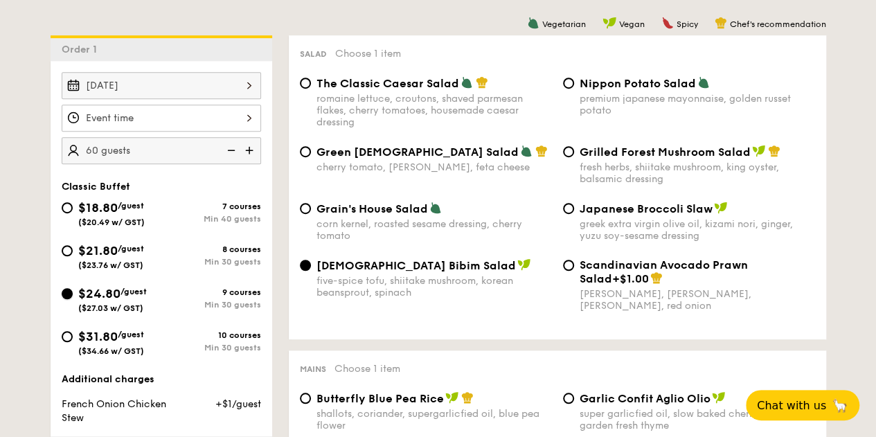
radio input "true"
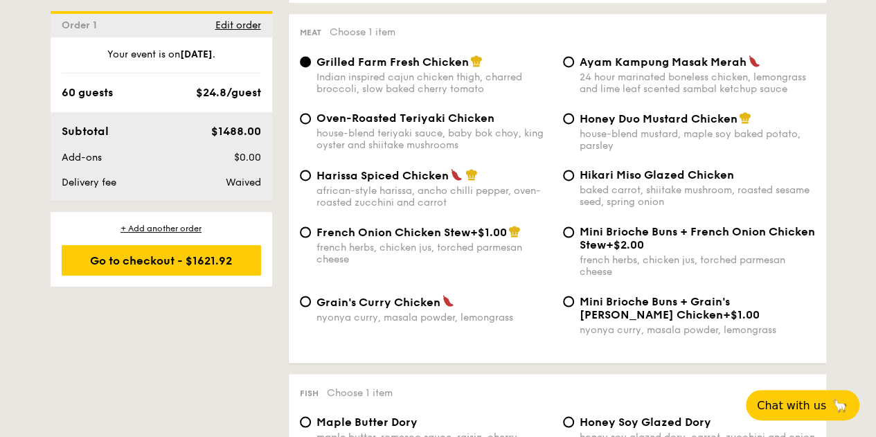
scroll to position [1029, 0]
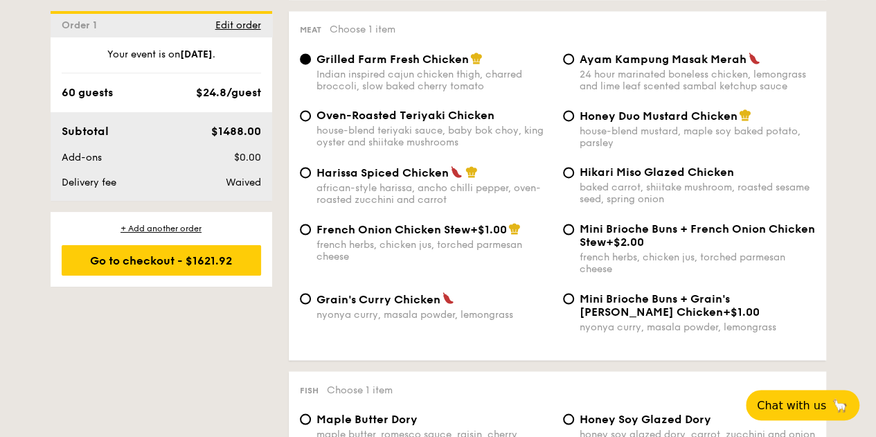
click at [326, 233] on span "French Onion Chicken Stew" at bounding box center [393, 229] width 154 height 13
click at [311, 233] on input "French Onion Chicken Stew +$1.00 french herbs, chicken jus, torched parmesan ch…" at bounding box center [305, 229] width 11 height 11
radio input "true"
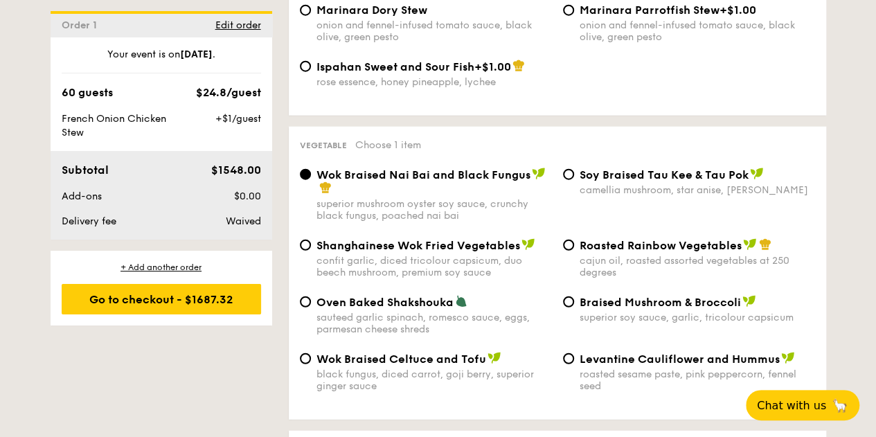
scroll to position [1685, 0]
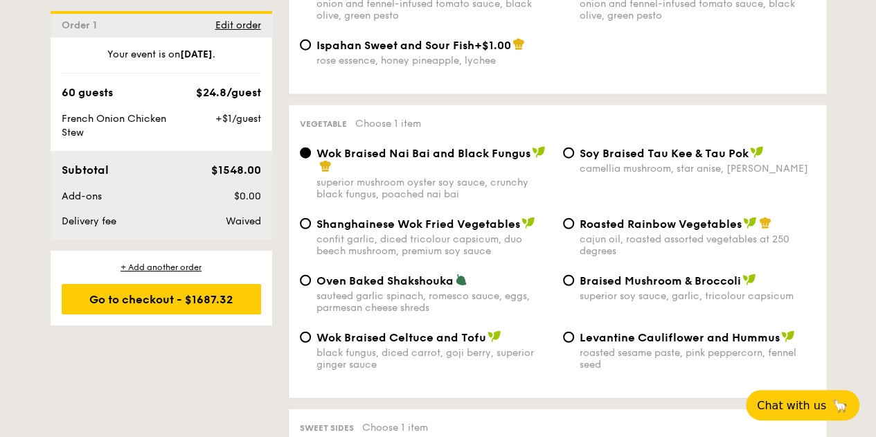
click at [338, 274] on div "Oven Baked Shakshouka" at bounding box center [433, 281] width 235 height 14
click at [311, 275] on input "Oven Baked Shakshouka sauteed garlic spinach, romesco sauce, eggs, parmesan che…" at bounding box center [305, 280] width 11 height 11
radio input "true"
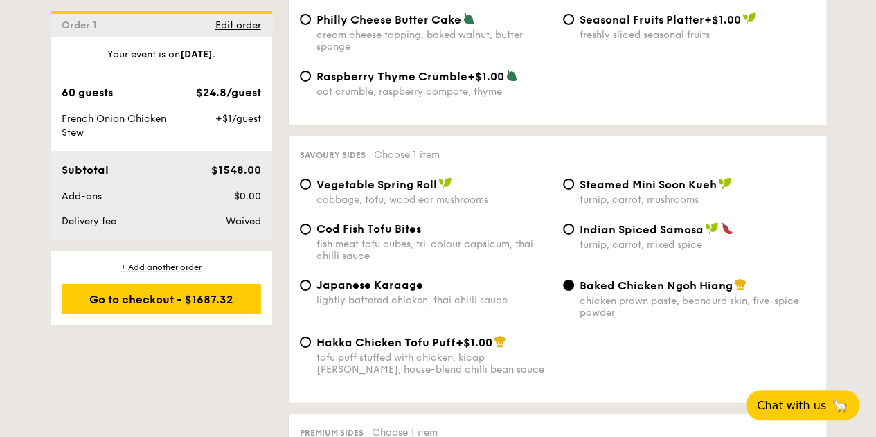
scroll to position [2332, 0]
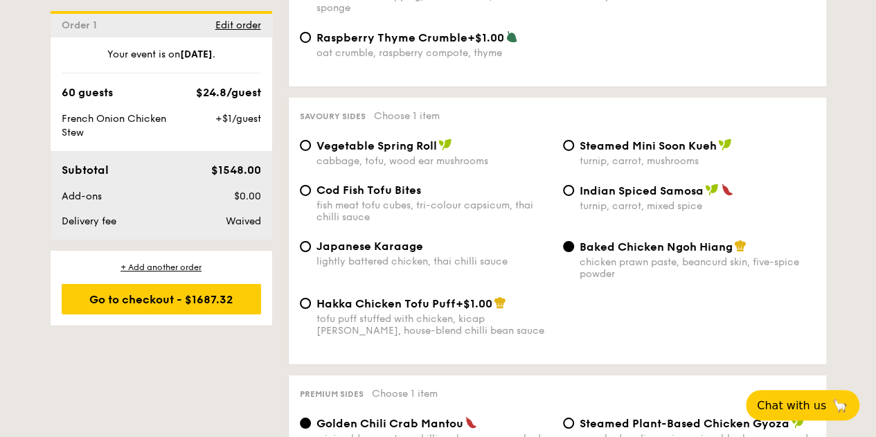
click at [367, 158] on div "Vegetable Spring Roll cabbage, tofu, wood ear mushrooms" at bounding box center [433, 153] width 235 height 28
click at [311, 151] on input "Vegetable Spring Roll cabbage, tofu, wood ear mushrooms" at bounding box center [305, 145] width 11 height 11
radio input "true"
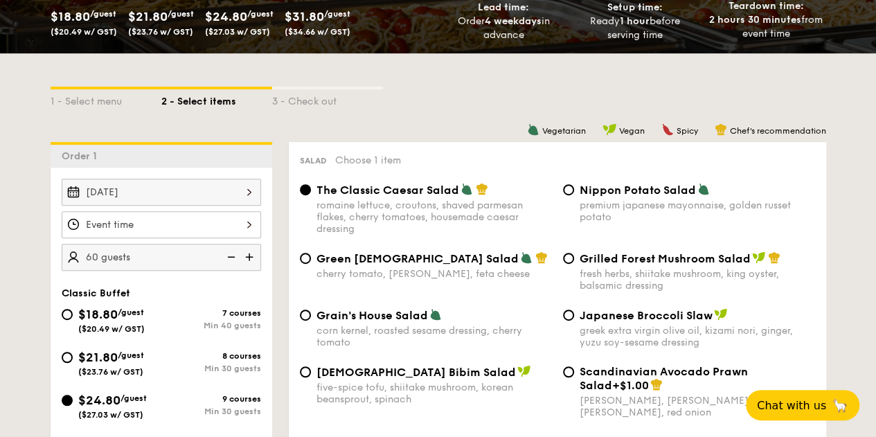
scroll to position [249, 0]
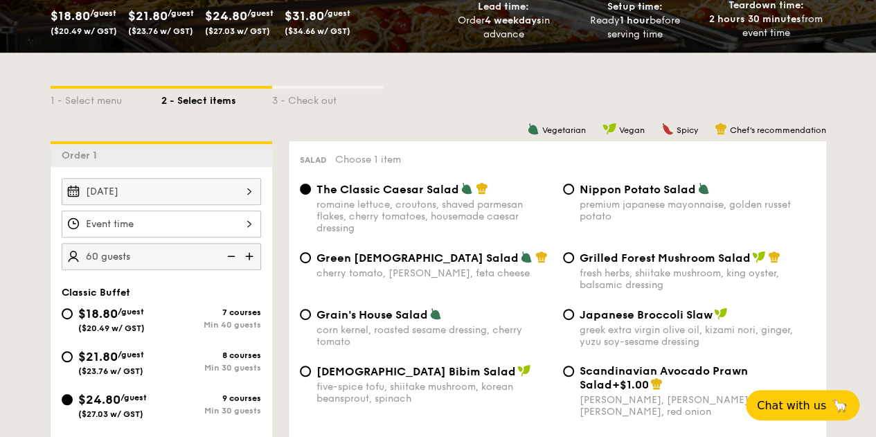
click at [71, 370] on div "$21.80 /guest ($23.76 w/ GST)" at bounding box center [112, 361] width 100 height 29
click at [71, 362] on input "$21.80 /guest ($23.76 w/ GST) 8 courses Min 30 guests" at bounding box center [67, 356] width 11 height 11
radio input "true"
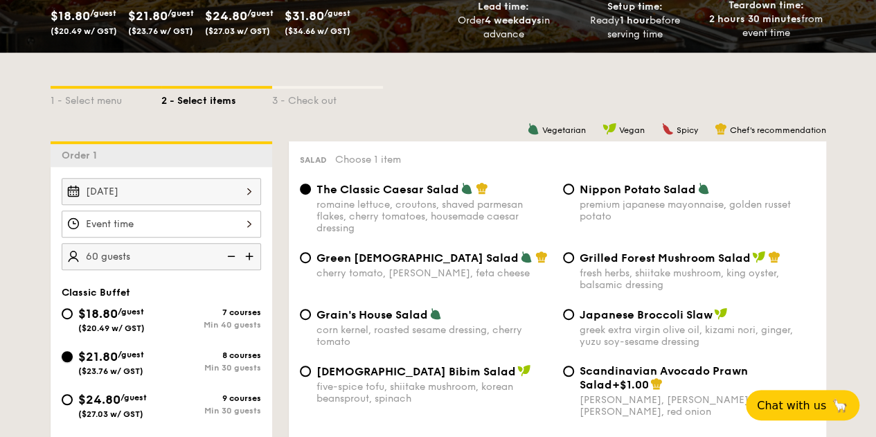
radio input "true"
radio input "false"
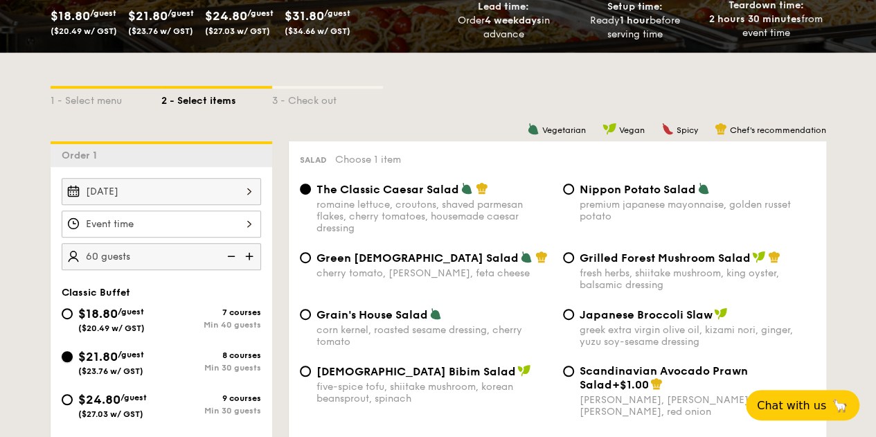
radio input "true"
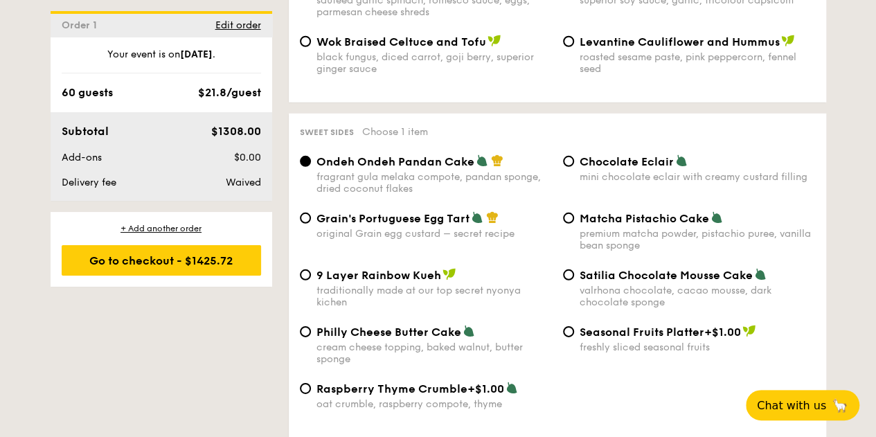
scroll to position [2017, 0]
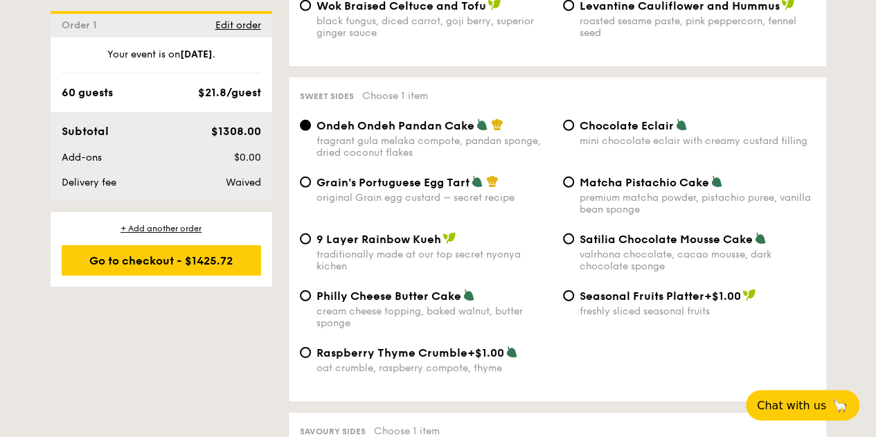
click at [602, 200] on div "premium matcha powder, pistachio puree, vanilla bean sponge" at bounding box center [697, 204] width 235 height 24
click at [574, 188] on input "Matcha Pistachio Cake premium matcha powder, pistachio puree, vanilla bean spon…" at bounding box center [568, 182] width 11 height 11
radio input "true"
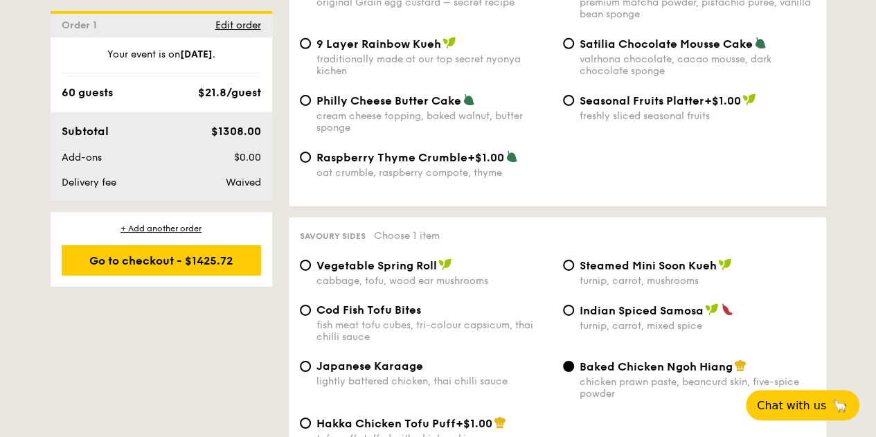
scroll to position [2263, 0]
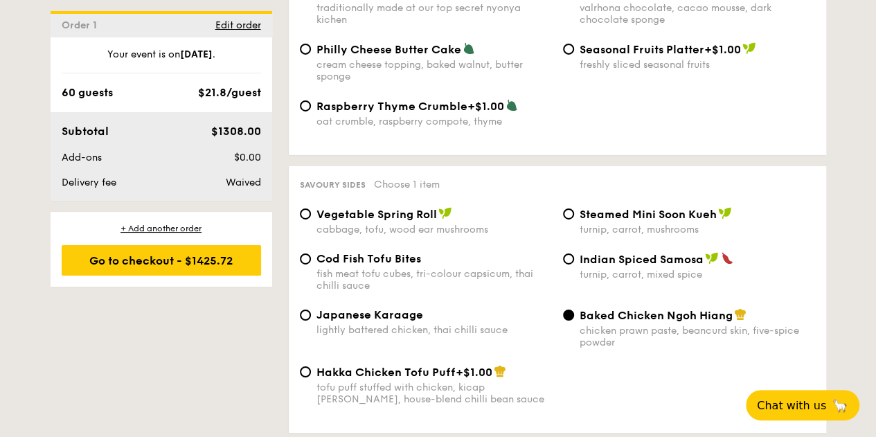
click at [652, 266] on span "Indian Spiced Samosa" at bounding box center [642, 259] width 124 height 13
click at [574, 265] on input "Indian Spiced Samosa turnip, carrot, mixed spice" at bounding box center [568, 258] width 11 height 11
radio input "true"
click at [748, 300] on div "Cod Fish Tofu Bites fish meat tofu cubes, tri-colour capsicum, thai chilli sauc…" at bounding box center [557, 280] width 526 height 56
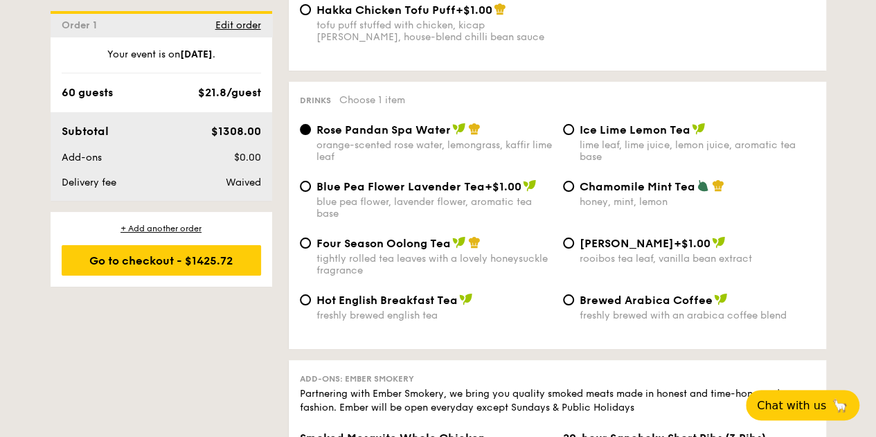
scroll to position [2627, 0]
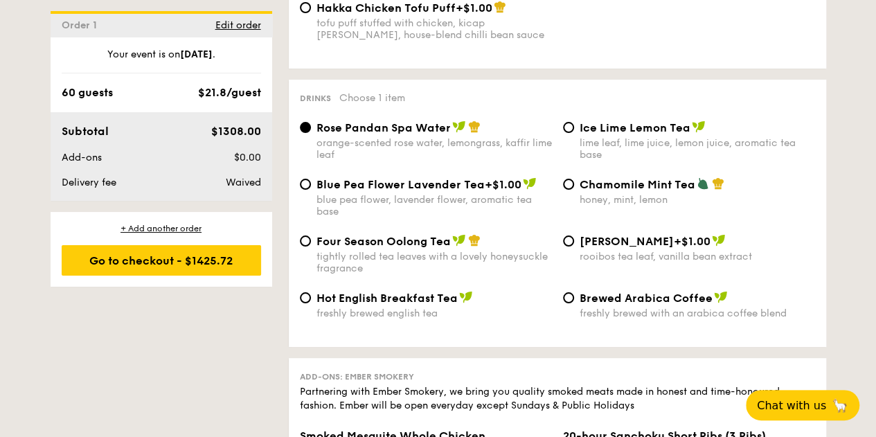
click at [629, 191] on span "Chamomile Mint Tea" at bounding box center [638, 184] width 116 height 13
click at [574, 190] on input "Chamomile Mint Tea honey, mint, lemon" at bounding box center [568, 184] width 11 height 11
radio input "true"
click at [785, 220] on div "Blue Pea Flower Lavender Tea +$1.00 blue pea flower, lavender flower, aromatic …" at bounding box center [557, 205] width 526 height 57
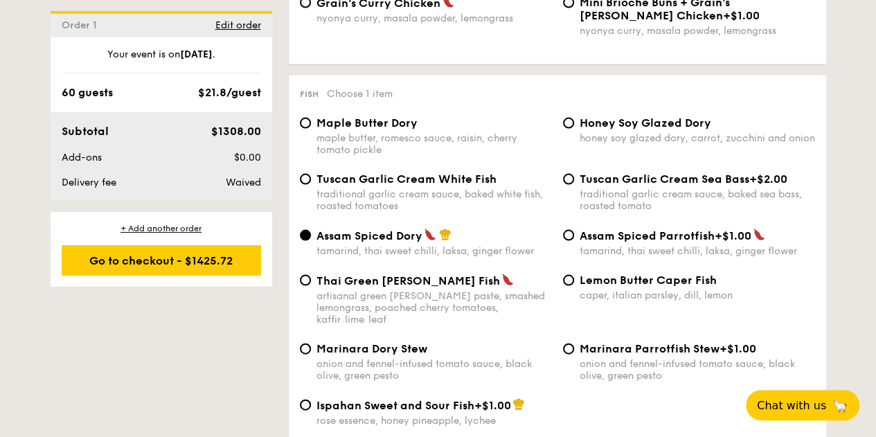
scroll to position [1324, 0]
click at [499, 199] on div "traditional garlic cream sauce, baked white fish, roasted tomatoes" at bounding box center [433, 201] width 235 height 24
click at [311, 186] on input "Tuscan Garlic Cream White Fish traditional garlic cream sauce, baked white fish…" at bounding box center [305, 180] width 11 height 11
radio input "true"
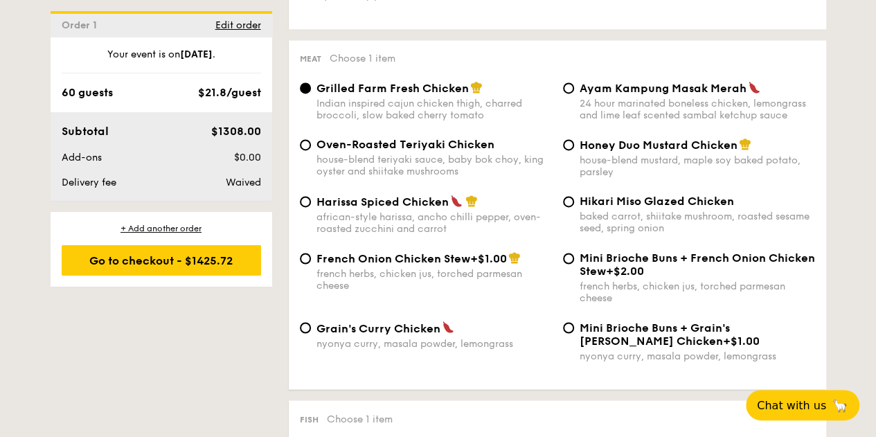
scroll to position [1002, 0]
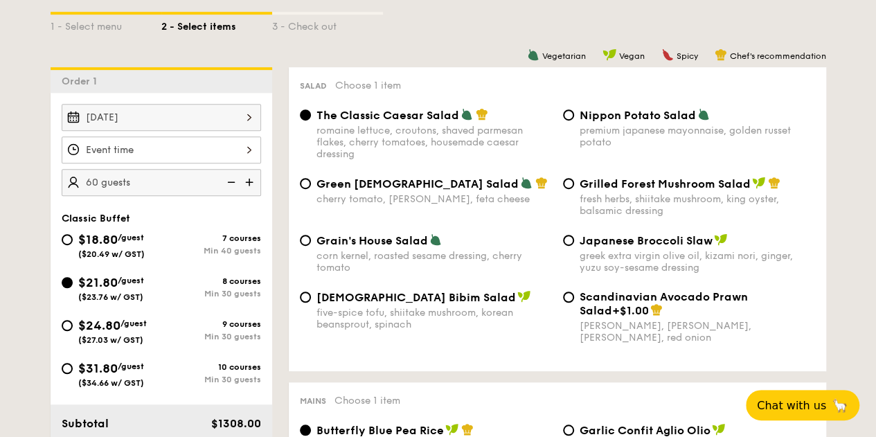
scroll to position [324, 0]
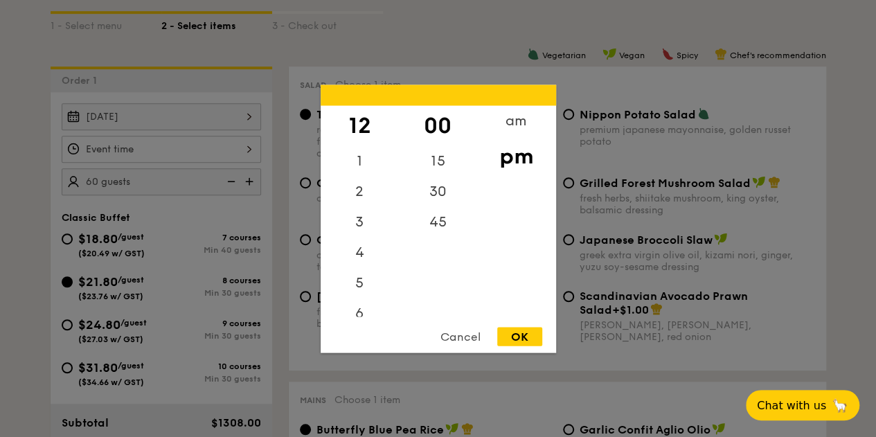
click at [208, 149] on div "12 1 2 3 4 5 6 7 8 9 10 11 00 15 30 45 am pm Cancel OK" at bounding box center [161, 149] width 199 height 27
click at [348, 229] on div "6" at bounding box center [360, 225] width 78 height 40
click at [508, 325] on div "12 1 2 3 4 5 6 7 8 9 10 11 00 15 30 45 am pm Cancel OK" at bounding box center [438, 218] width 235 height 268
click at [528, 340] on div "OK" at bounding box center [519, 336] width 45 height 19
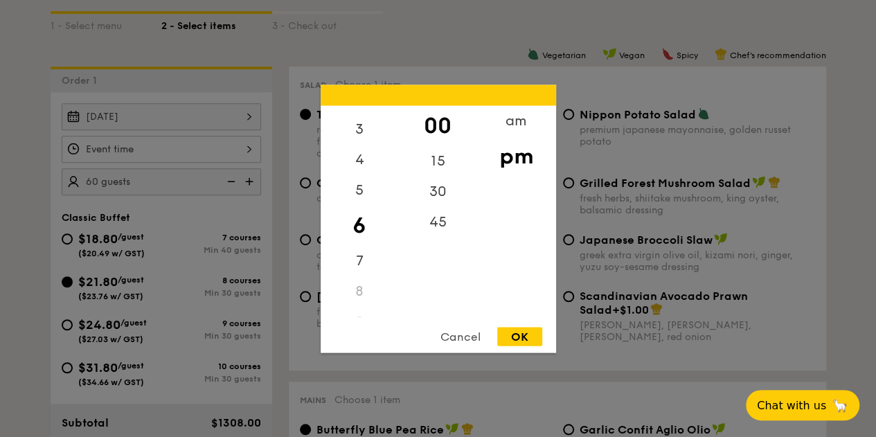
type input "6:00PM"
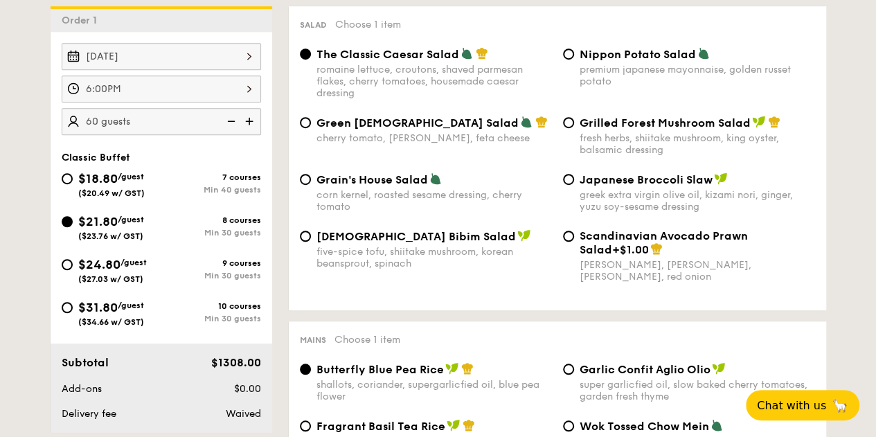
scroll to position [385, 0]
click at [371, 239] on span "[DEMOGRAPHIC_DATA] Bibim Salad" at bounding box center [415, 235] width 199 height 13
click at [311, 239] on input "Korean Bibim Salad five-spice tofu, shiitake mushroom, korean beansprout, spina…" at bounding box center [305, 235] width 11 height 11
radio input "true"
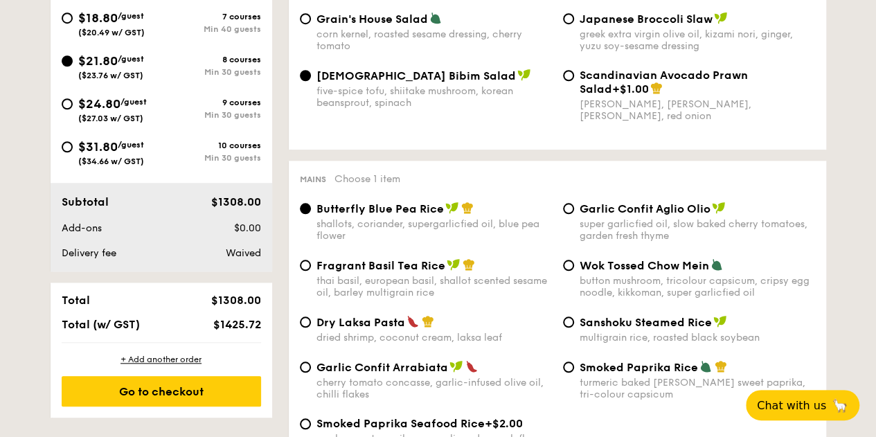
scroll to position [546, 0]
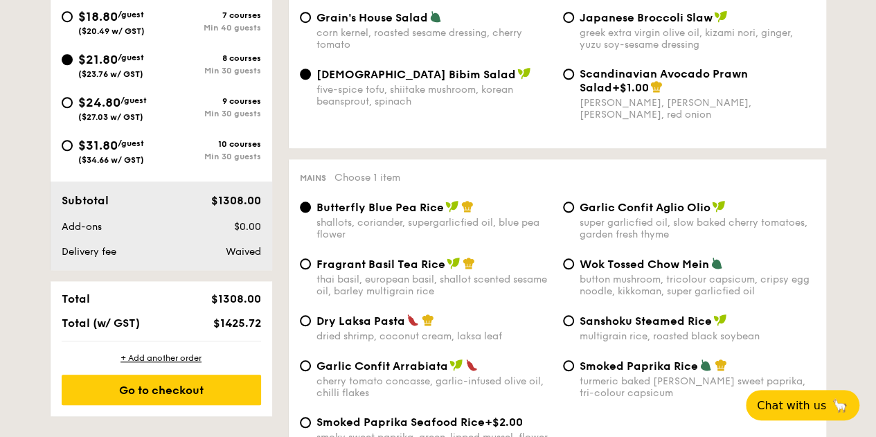
click at [370, 280] on div "thai basil, european basil, shallot scented sesame oil, barley multigrain rice" at bounding box center [433, 286] width 235 height 24
click at [311, 269] on input "Fragrant Basil Tea Rice thai basil, european basil, shallot scented sesame oil,…" at bounding box center [305, 263] width 11 height 11
radio input "true"
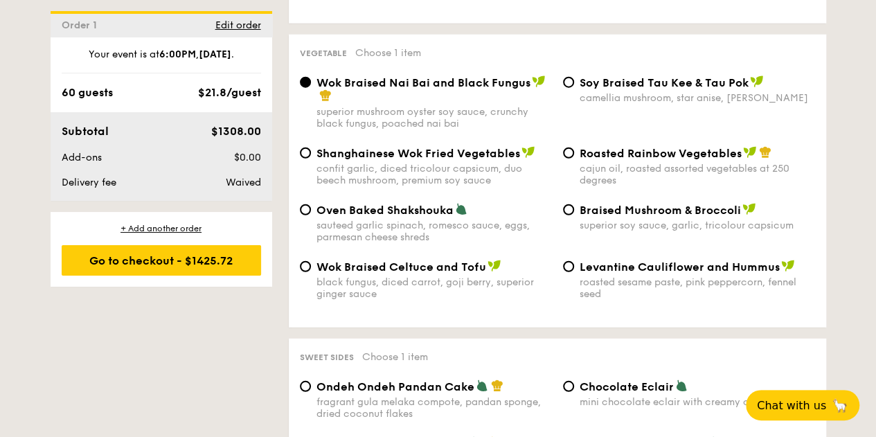
scroll to position [1748, 0]
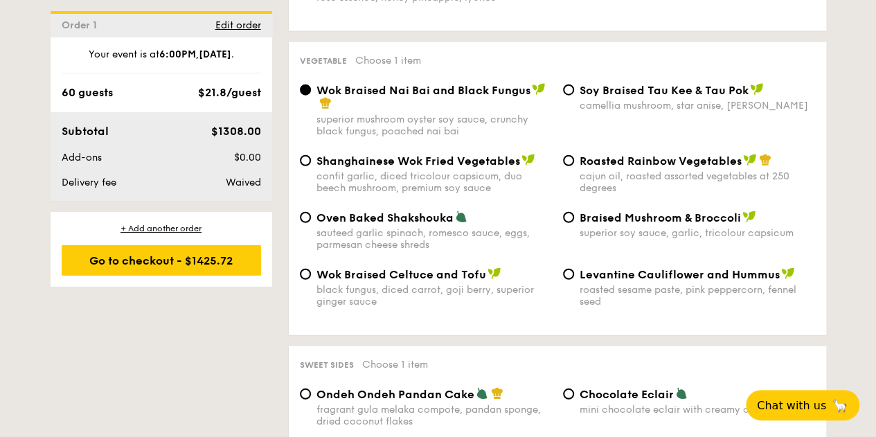
click at [402, 206] on div "Shanghainese Wok Fried Vegetables confit garlic, diced tricolour capsicum, duo …" at bounding box center [557, 182] width 526 height 57
click at [411, 218] on span "Oven Baked Shakshouka" at bounding box center [384, 217] width 137 height 13
click at [311, 218] on input "Oven Baked Shakshouka sauteed garlic spinach, romesco sauce, eggs, parmesan che…" at bounding box center [305, 217] width 11 height 11
radio input "true"
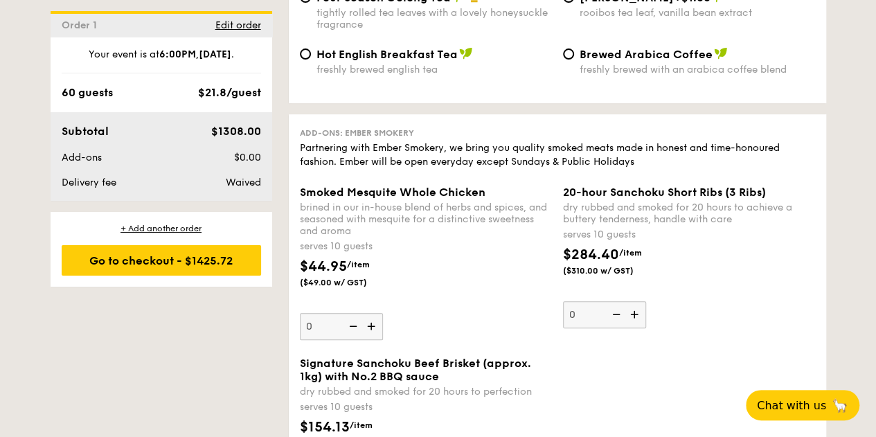
scroll to position [2875, 0]
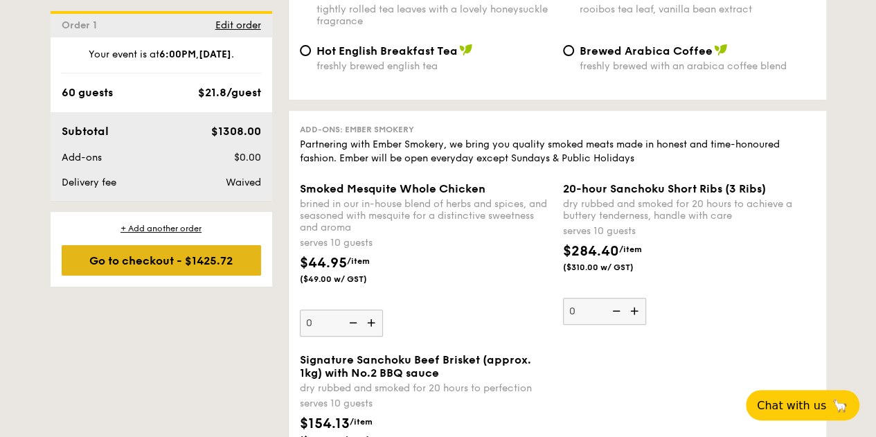
click at [184, 261] on div "Go to checkout - $1425.72" at bounding box center [161, 260] width 199 height 30
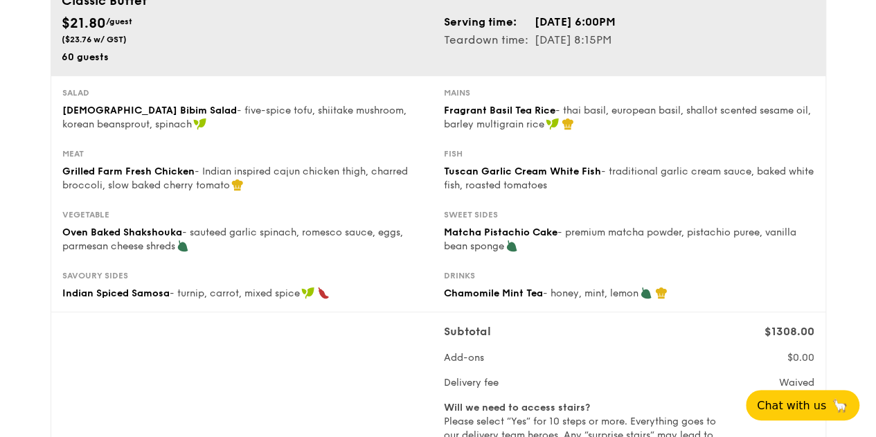
scroll to position [132, 0]
